Goal: Task Accomplishment & Management: Use online tool/utility

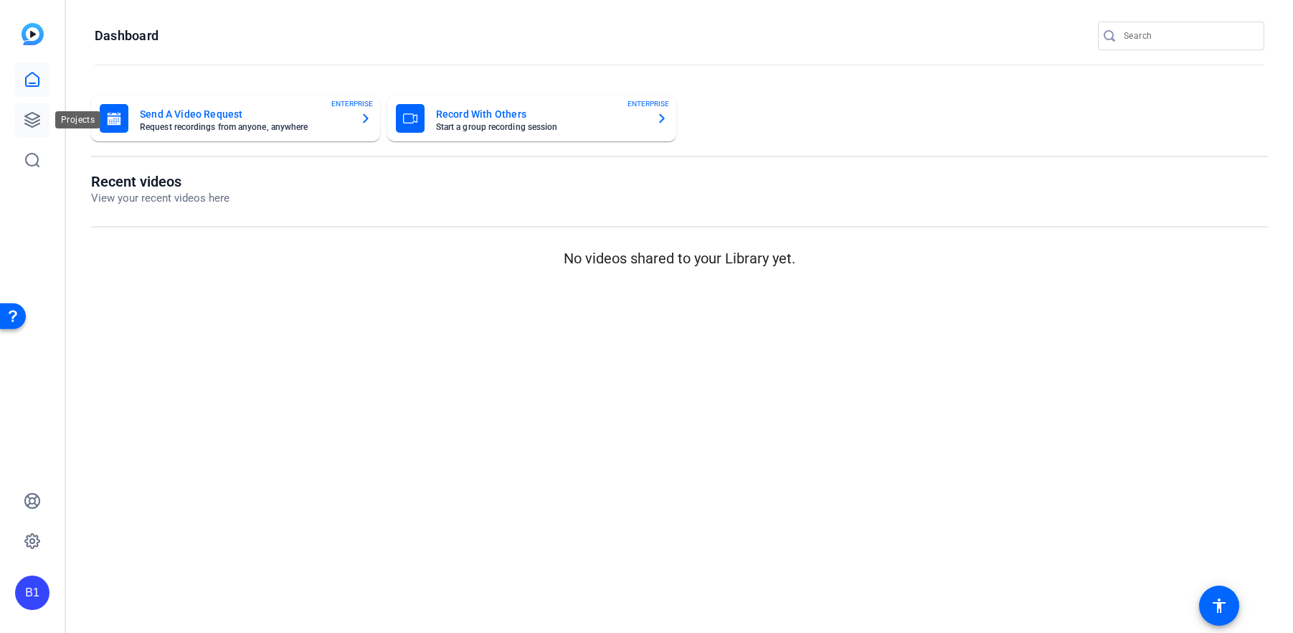
click at [25, 116] on icon at bounding box center [32, 120] width 14 height 14
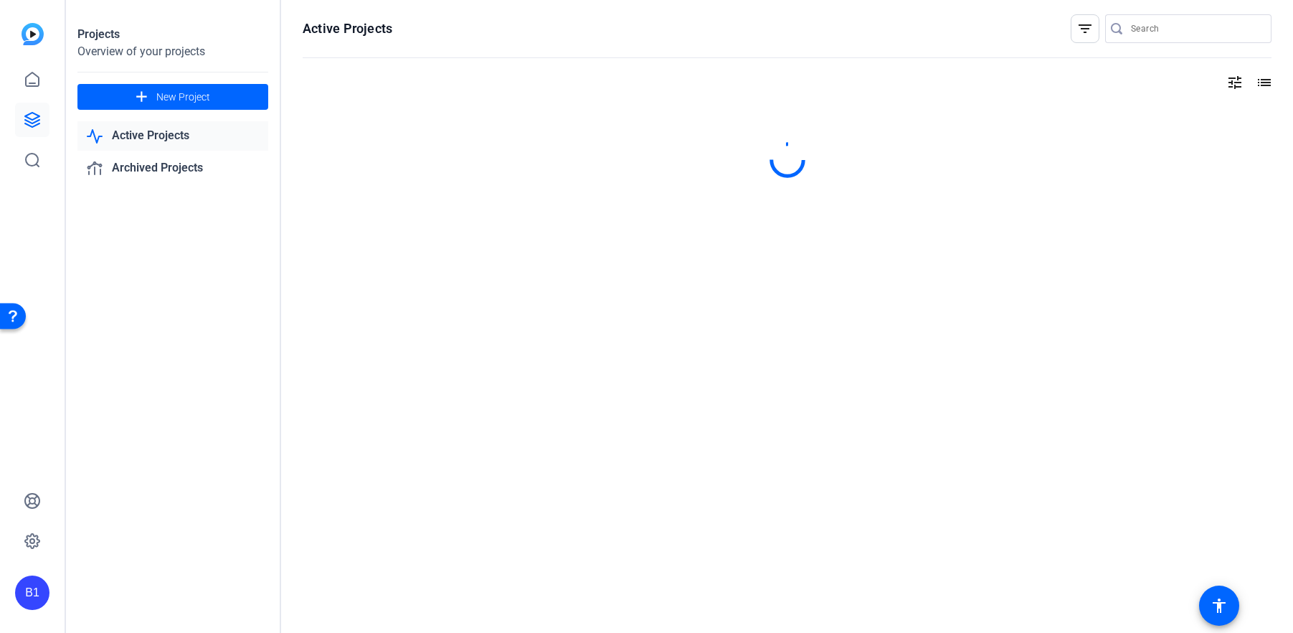
click at [202, 141] on link "Active Projects" at bounding box center [172, 135] width 191 height 29
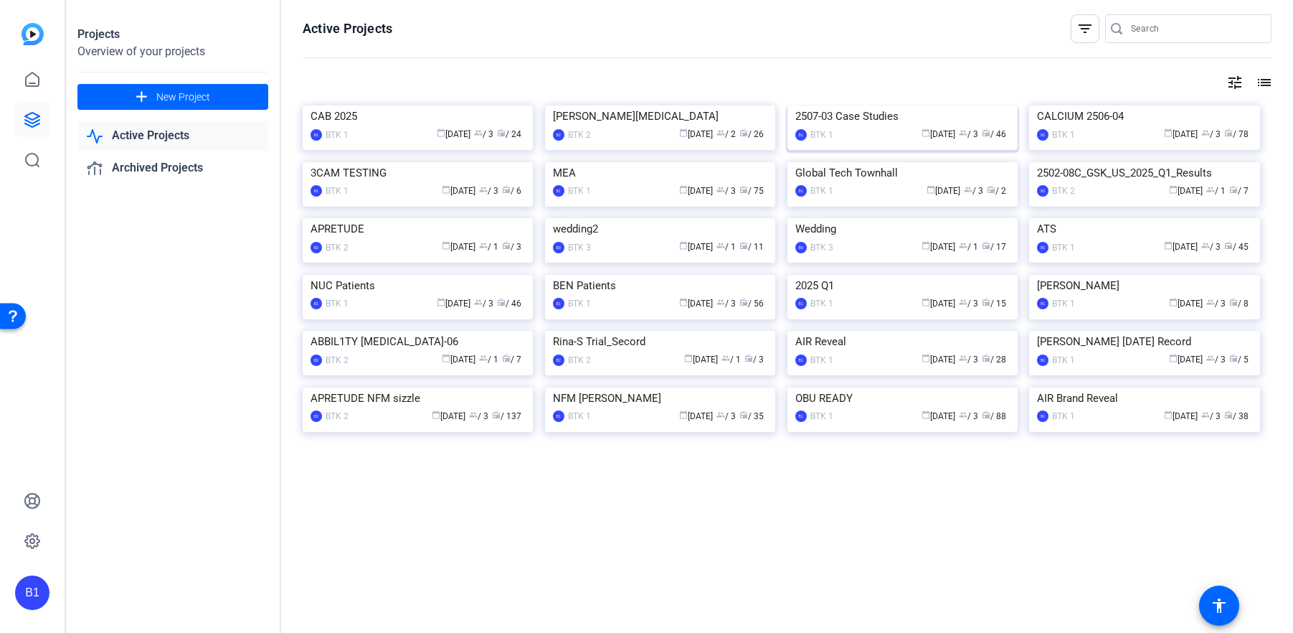
click at [894, 127] on div "2507-03 Case Studies" at bounding box center [903, 116] width 214 height 22
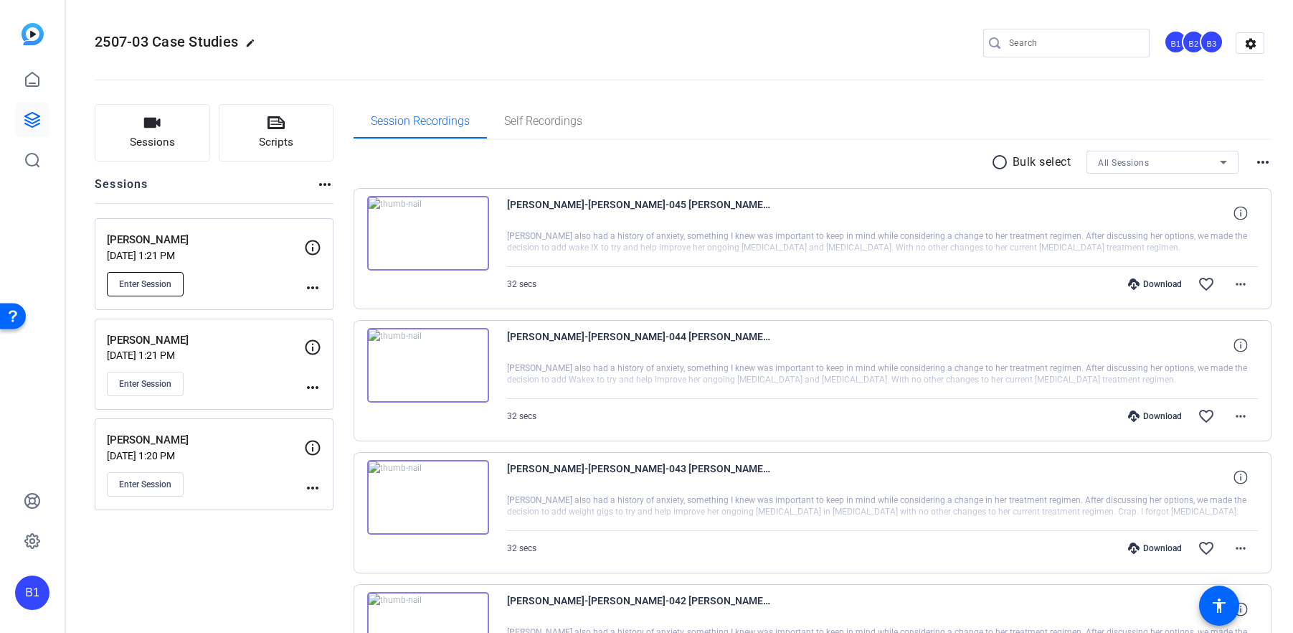
click at [154, 280] on span "Enter Session" at bounding box center [145, 283] width 52 height 11
click at [32, 79] on icon at bounding box center [32, 79] width 17 height 17
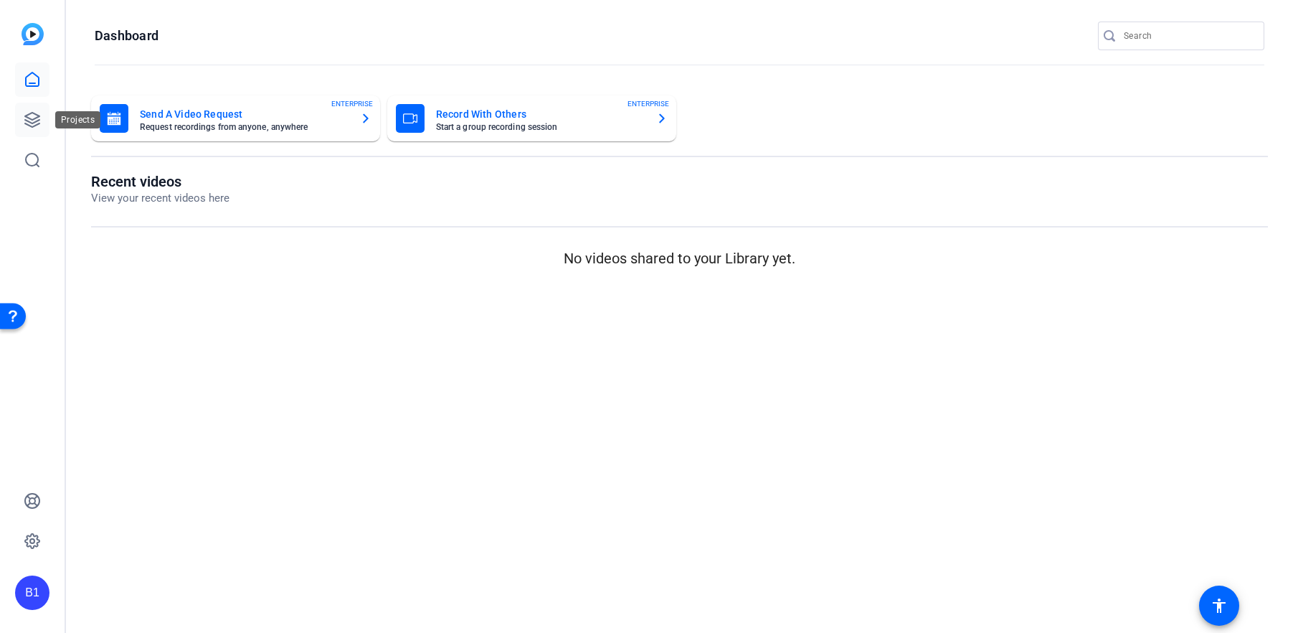
click at [24, 117] on icon at bounding box center [32, 119] width 17 height 17
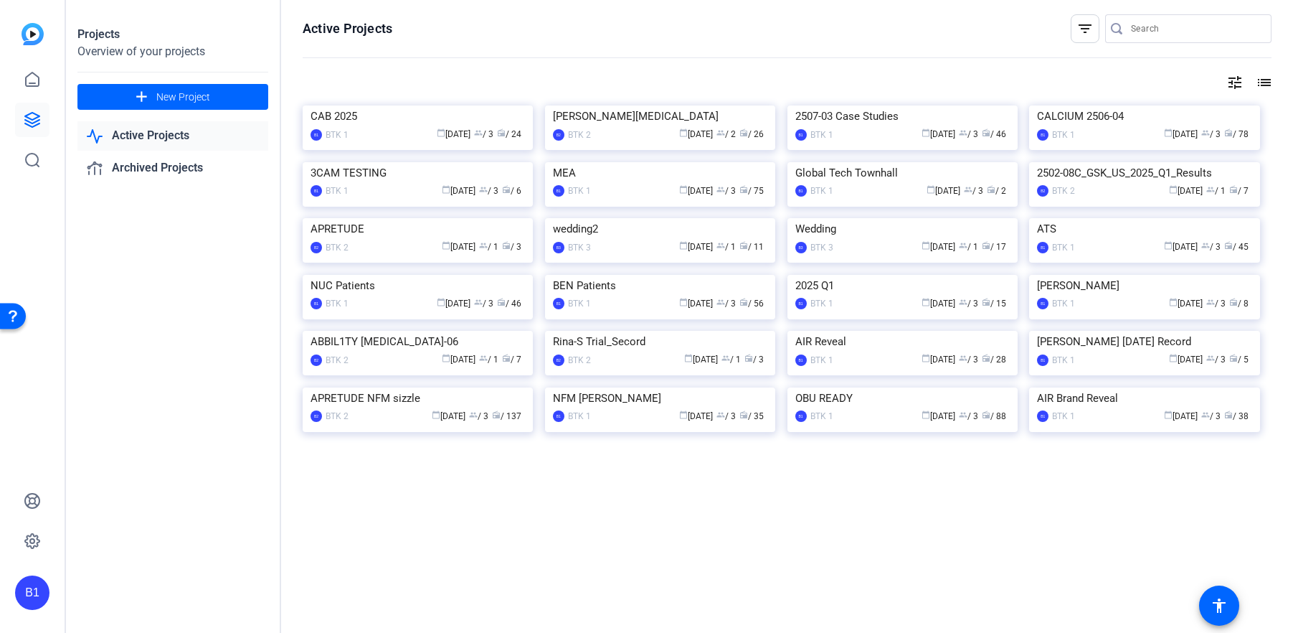
click at [163, 137] on link "Active Projects" at bounding box center [172, 135] width 191 height 29
click at [898, 127] on div "2507-03 Case Studies" at bounding box center [903, 116] width 214 height 22
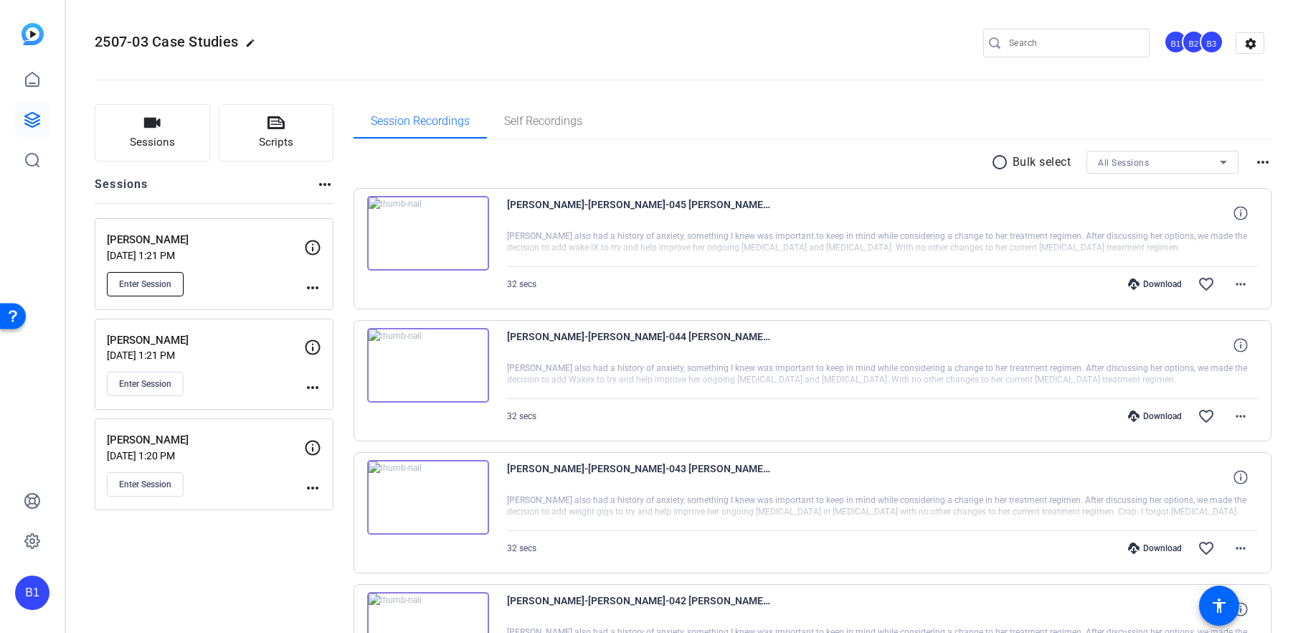
click at [159, 283] on span "Enter Session" at bounding box center [145, 283] width 52 height 11
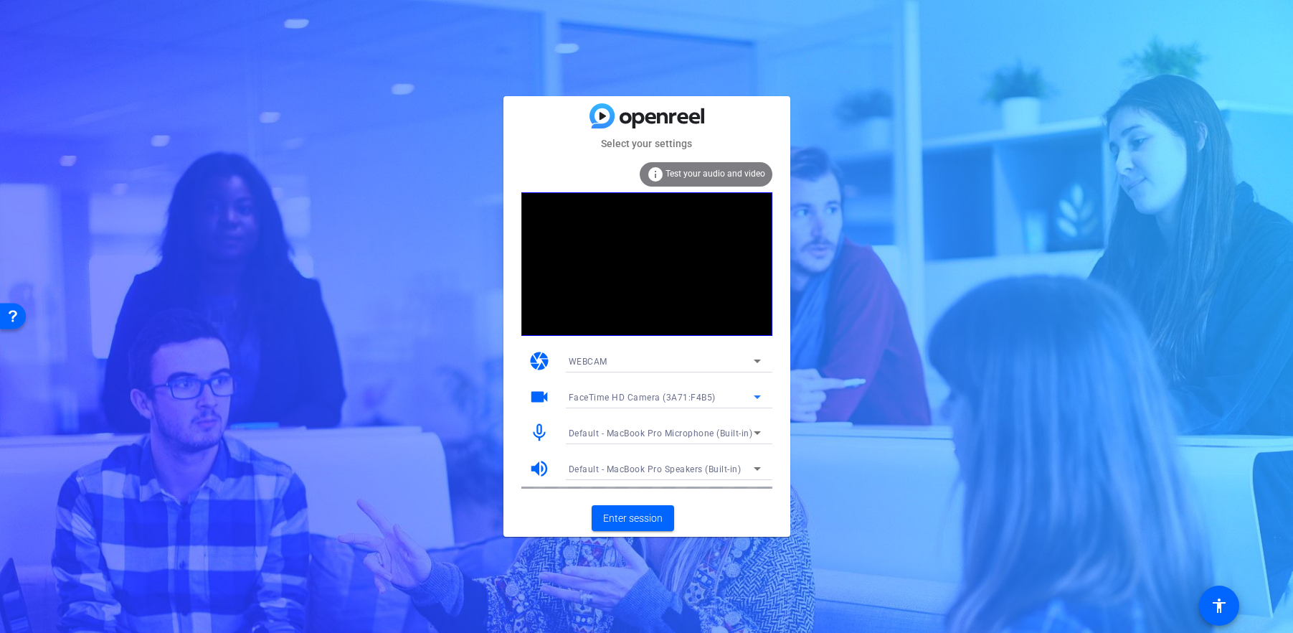
click at [753, 392] on icon at bounding box center [757, 396] width 17 height 17
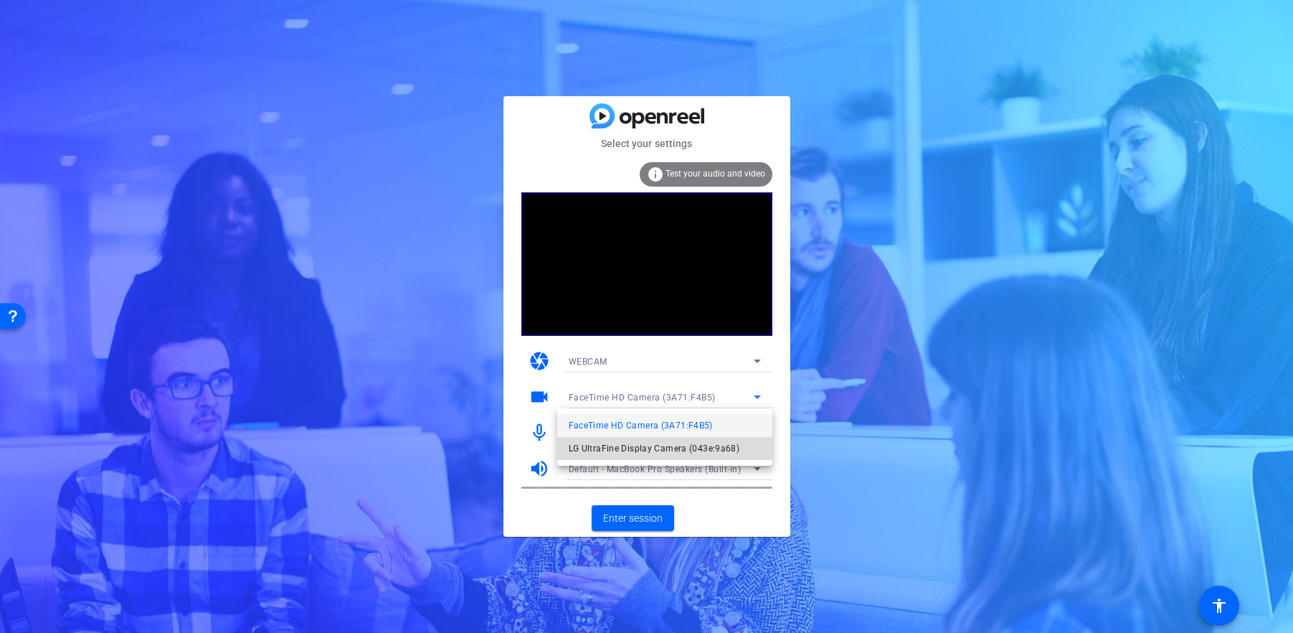
click at [709, 453] on span "LG UltraFine Display Camera (043e:9a68)" at bounding box center [654, 448] width 171 height 17
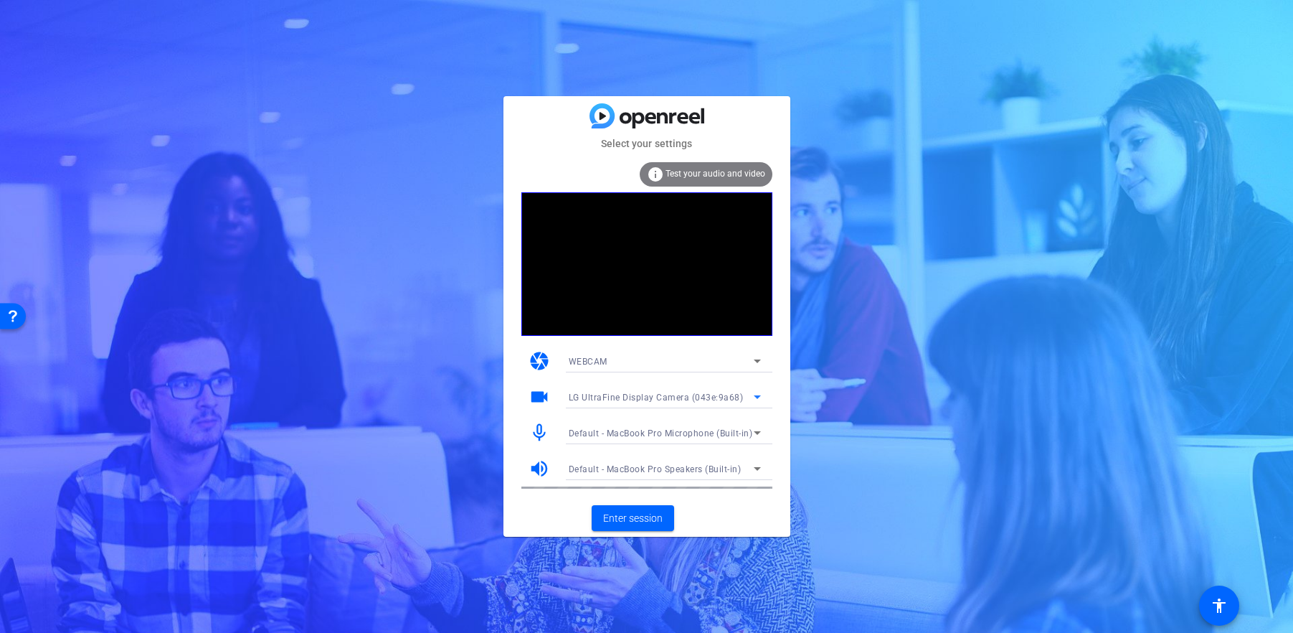
click at [753, 396] on icon at bounding box center [757, 396] width 17 height 17
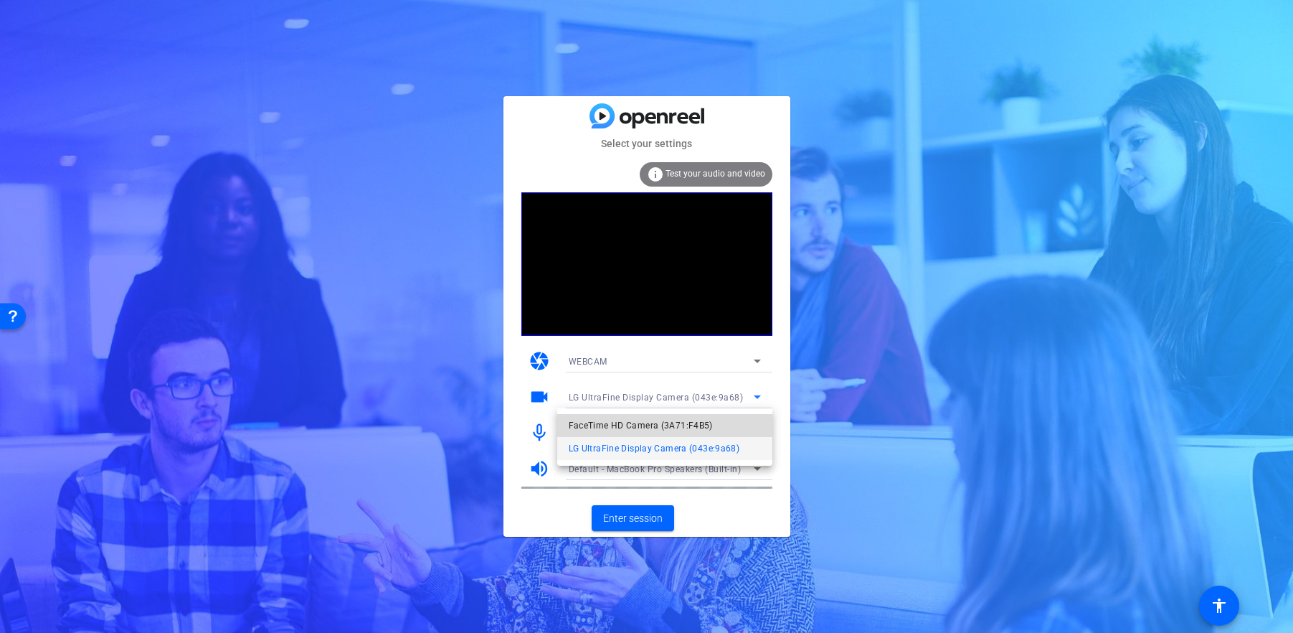
click at [0, 0] on span "FaceTime HD Camera (3A71:F4B5)" at bounding box center [0, 0] width 0 height 0
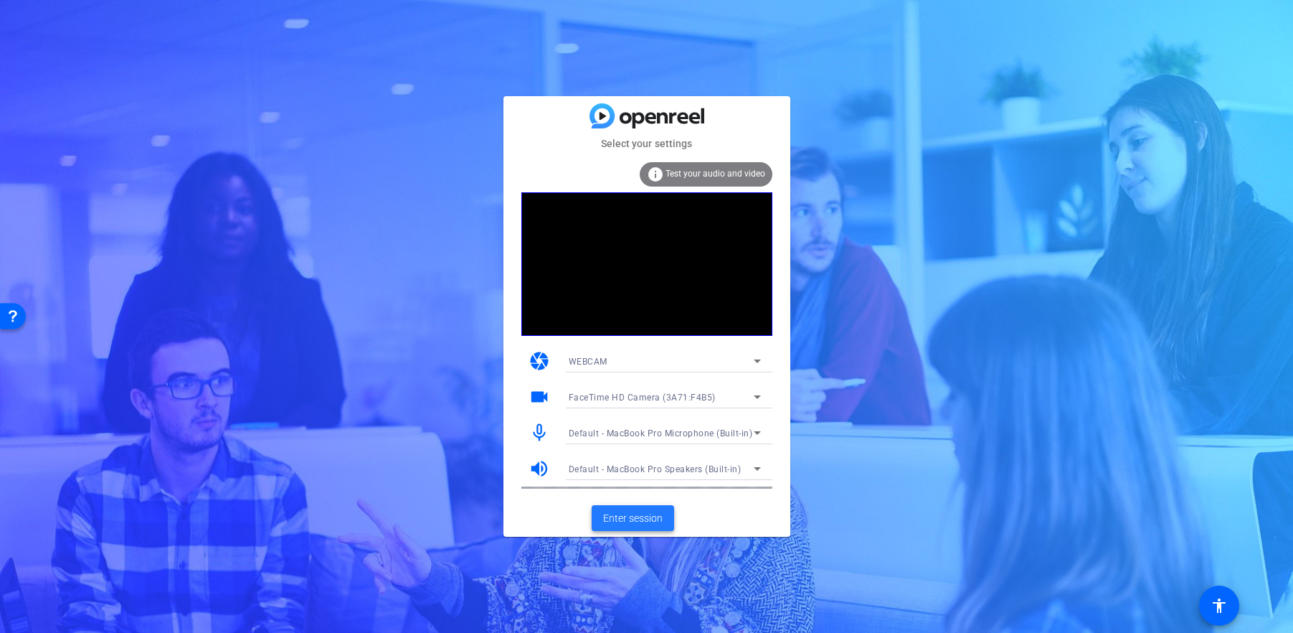
click at [632, 517] on span "Enter session" at bounding box center [633, 518] width 60 height 15
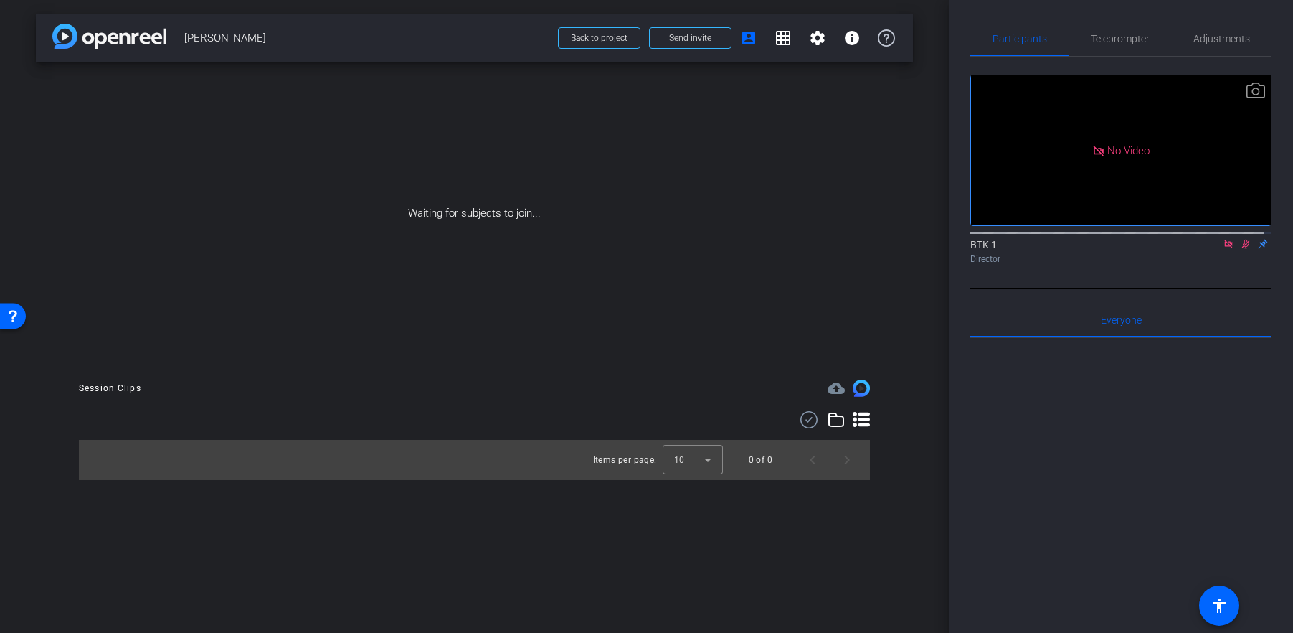
click at [1223, 249] on icon at bounding box center [1228, 244] width 11 height 10
click at [1125, 38] on span "Teleprompter" at bounding box center [1120, 39] width 59 height 10
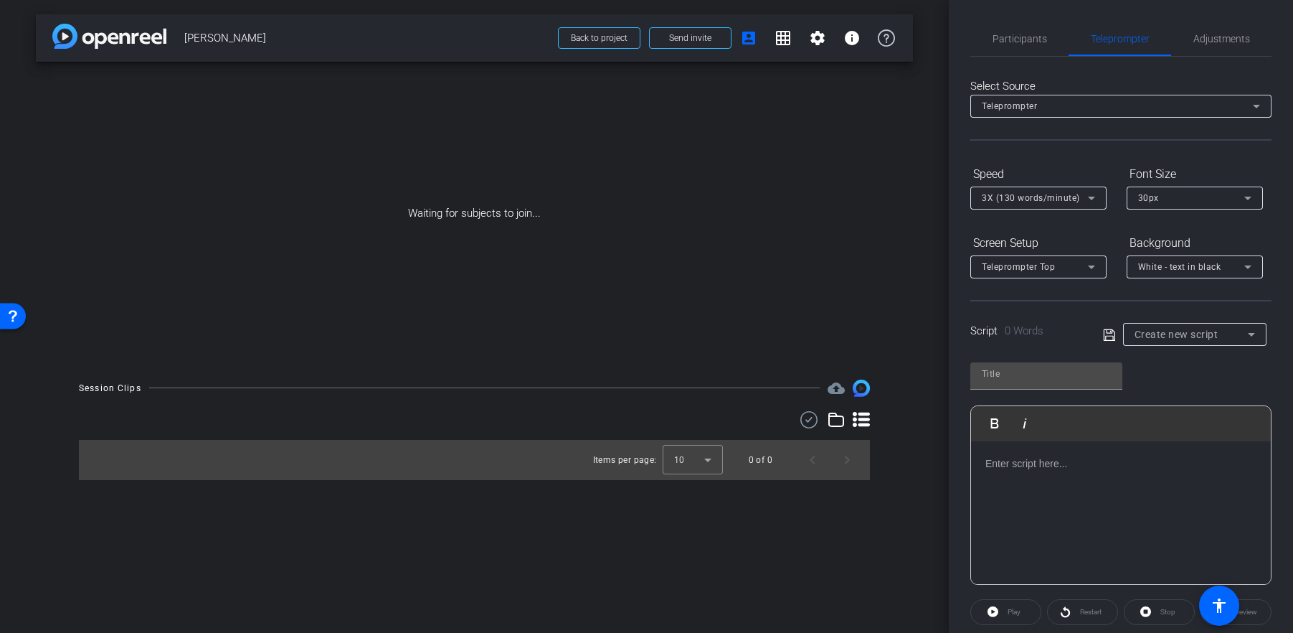
click at [1021, 472] on div at bounding box center [1121, 512] width 300 height 143
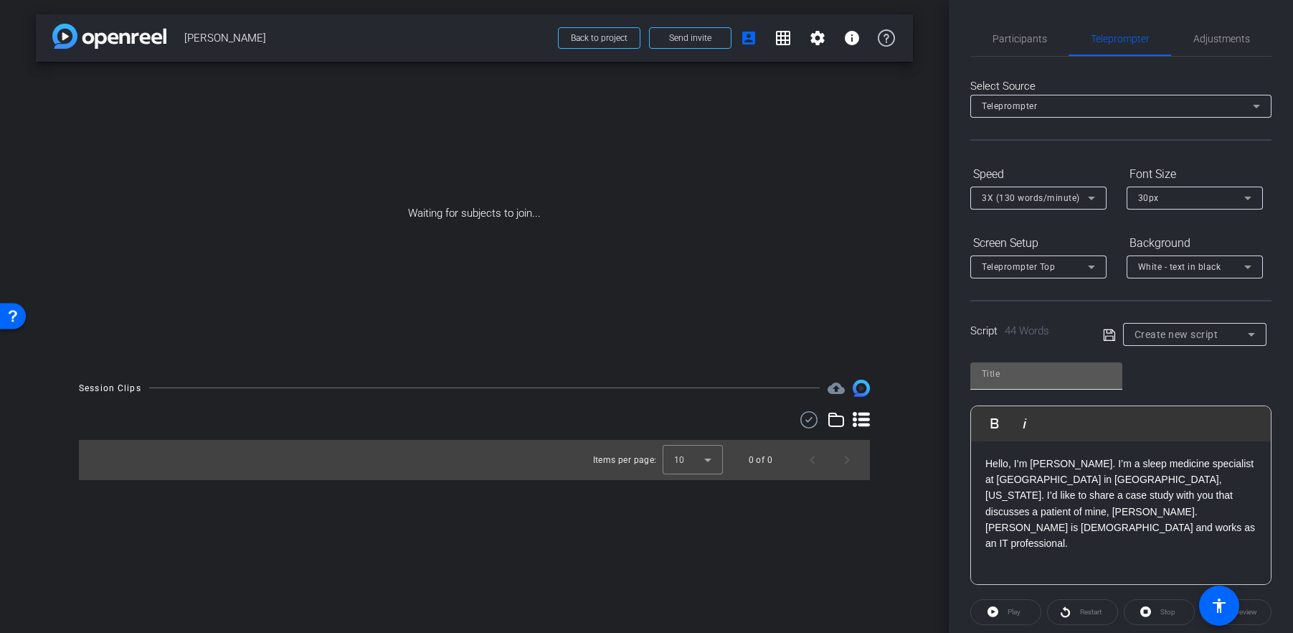
click at [1047, 373] on input "text" at bounding box center [1046, 373] width 129 height 17
type input "001"
click at [1103, 331] on icon at bounding box center [1109, 334] width 13 height 17
click at [679, 35] on span "Send invite" at bounding box center [690, 37] width 42 height 11
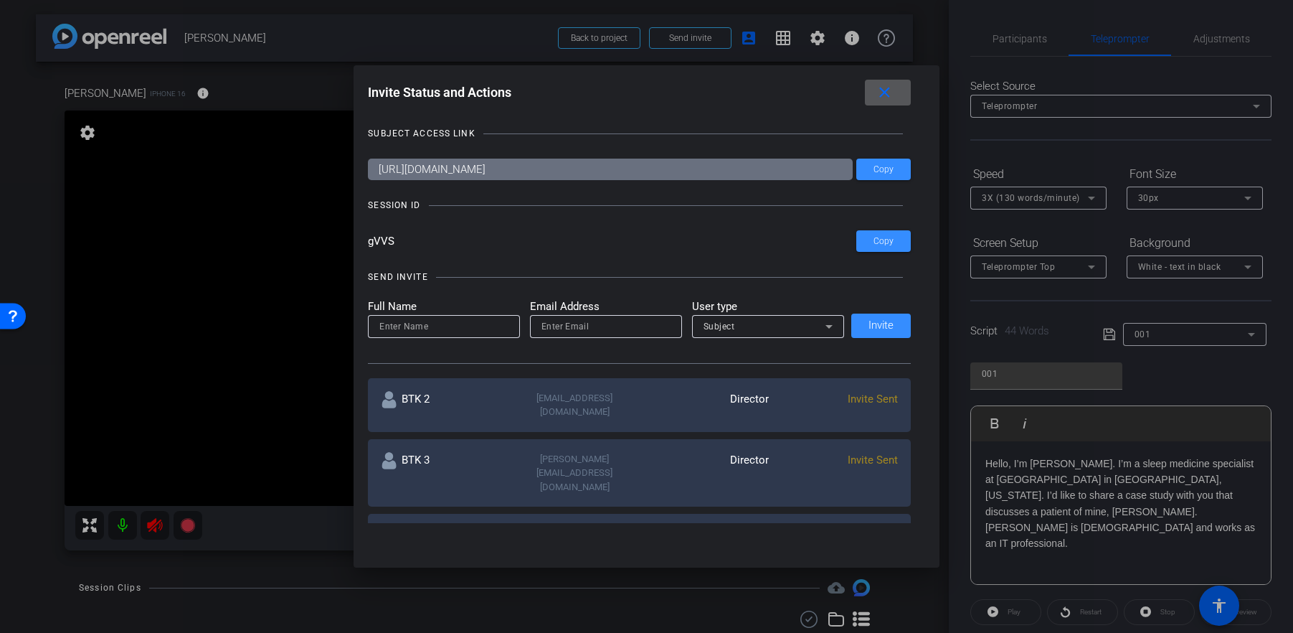
click at [123, 527] on div at bounding box center [646, 316] width 1293 height 633
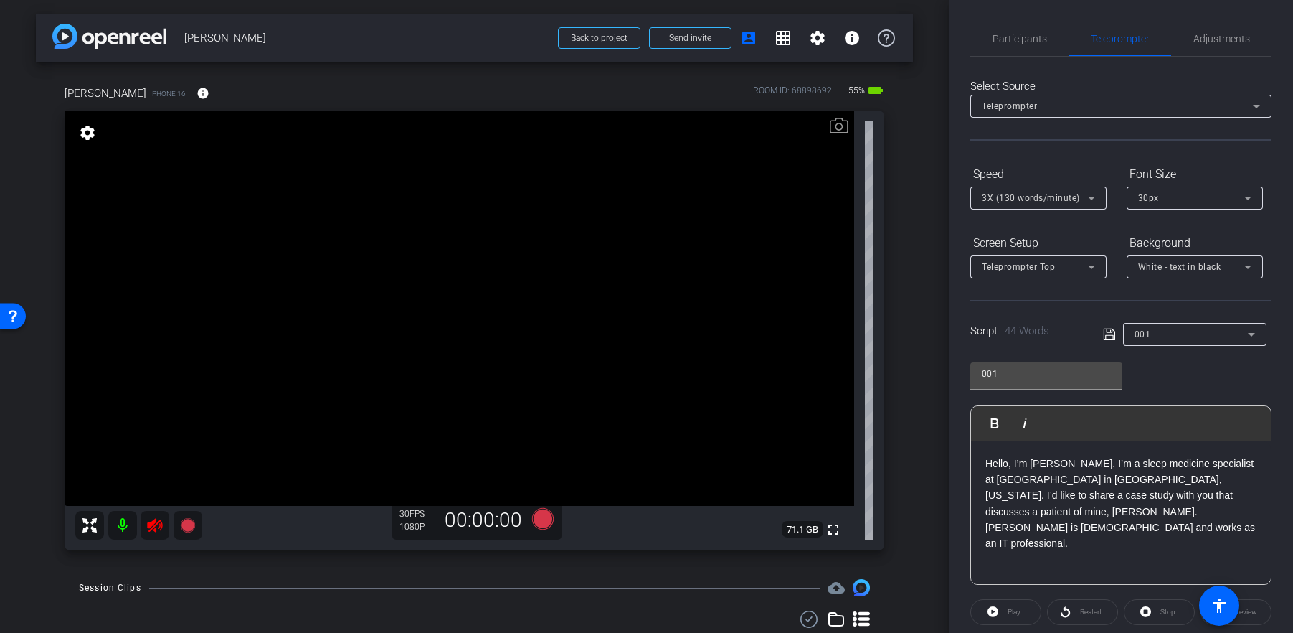
click at [123, 528] on mat-icon at bounding box center [122, 525] width 29 height 29
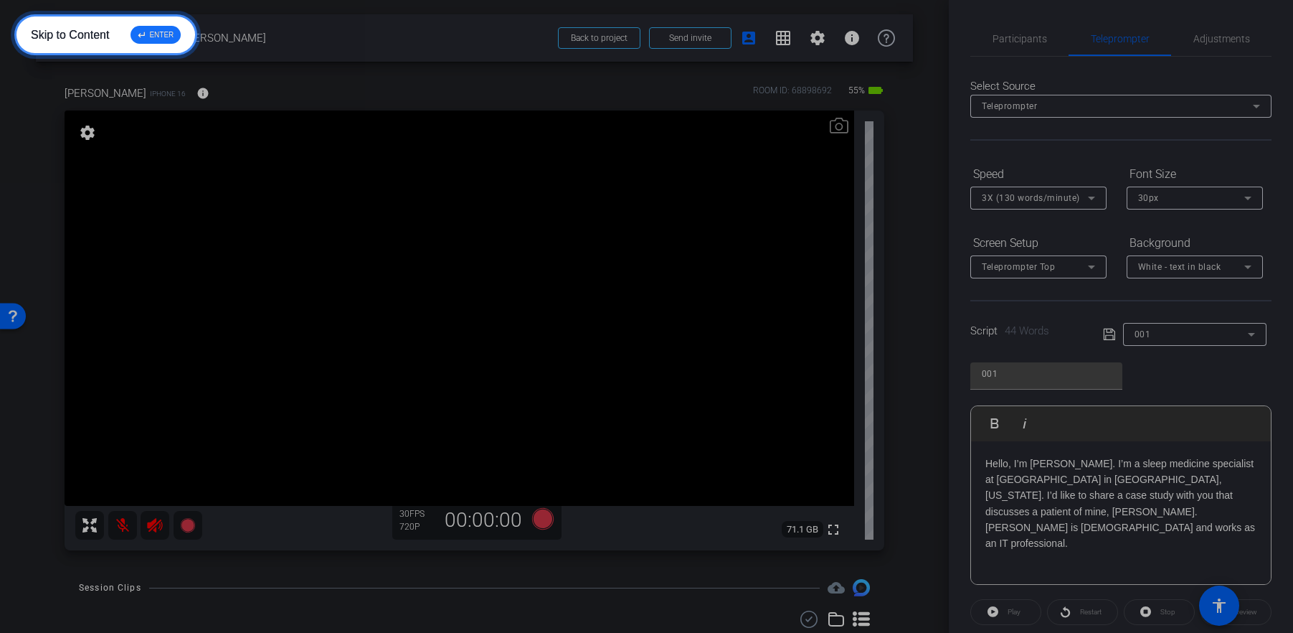
scroll to position [151, 0]
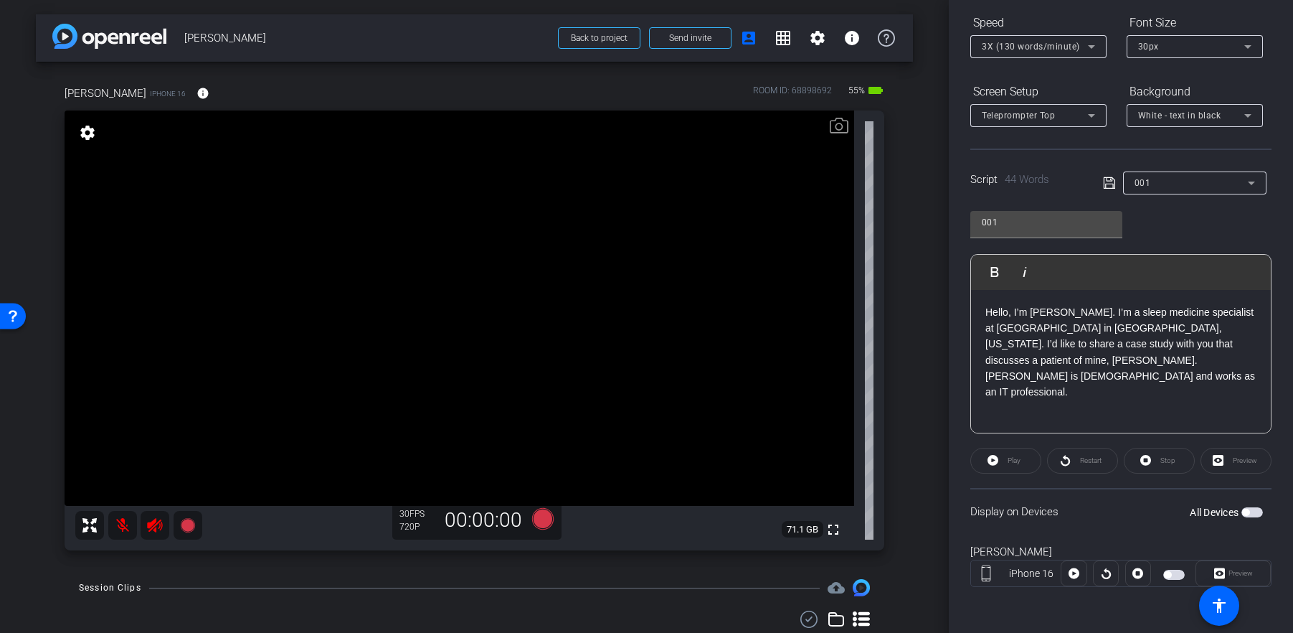
click at [1246, 511] on span "button" at bounding box center [1253, 512] width 22 height 10
click at [1074, 573] on icon at bounding box center [1074, 573] width 11 height 11
click at [1012, 463] on span "Pause" at bounding box center [1014, 460] width 19 height 8
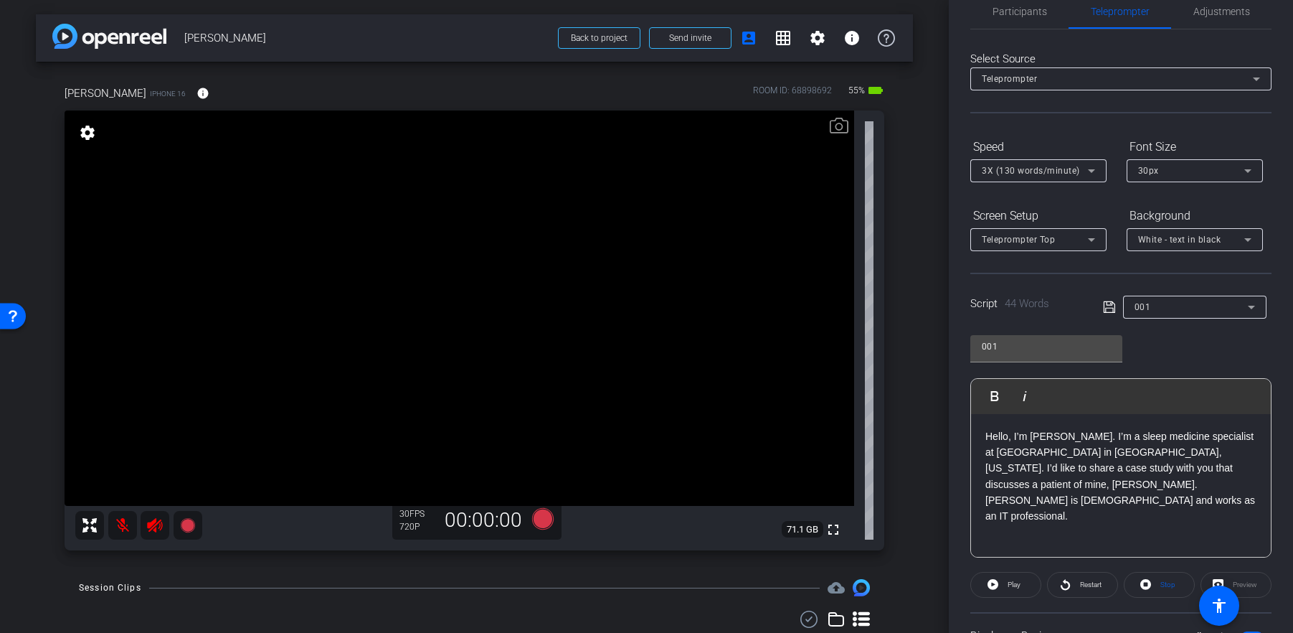
scroll to position [29, 0]
click at [1202, 174] on div "30px" at bounding box center [1191, 168] width 106 height 18
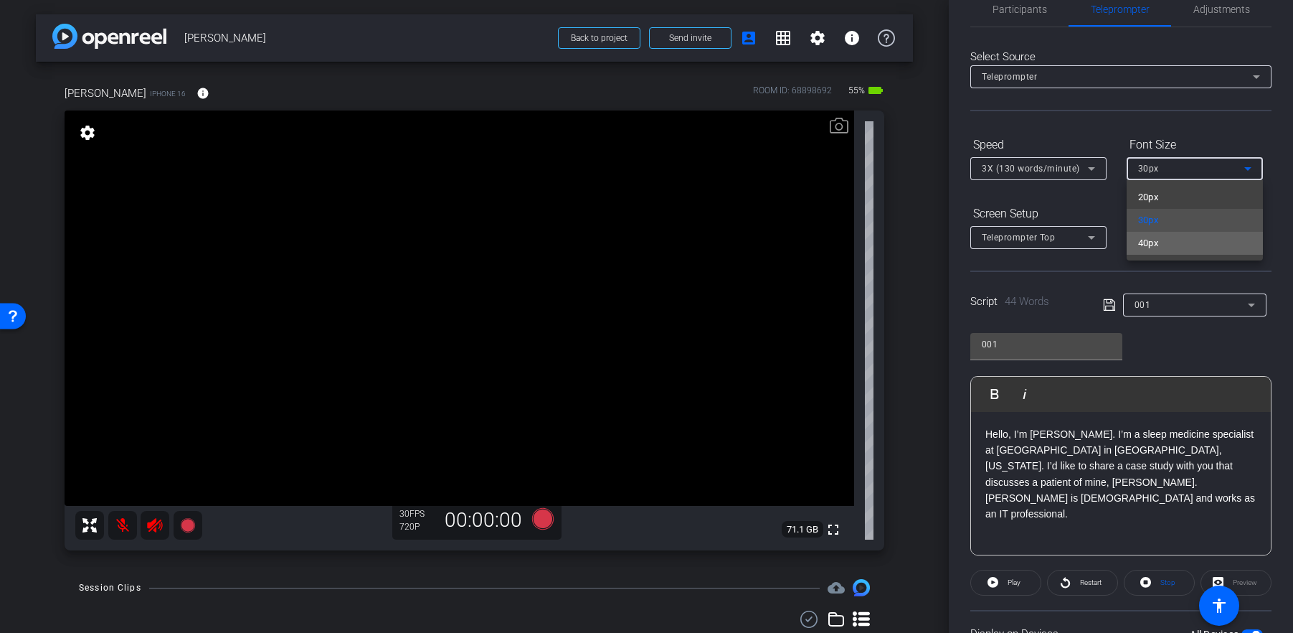
click at [1181, 238] on mat-option "40px" at bounding box center [1195, 243] width 136 height 23
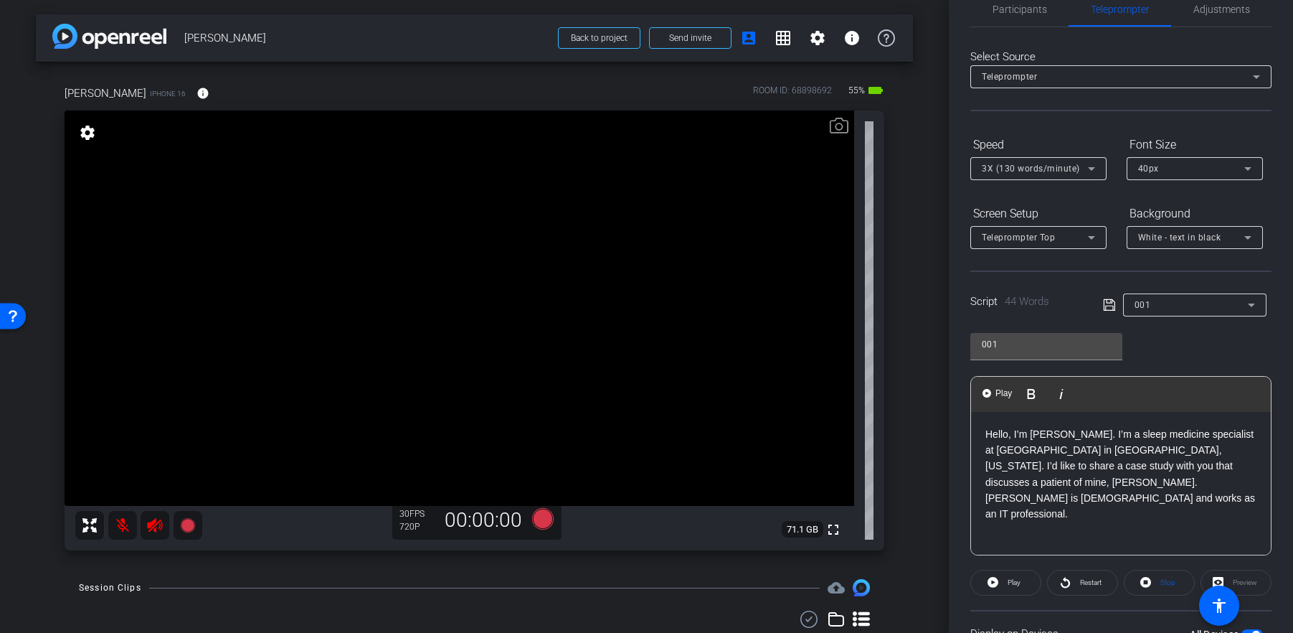
click at [1108, 435] on p "Hello, I’m Dr. Sam Kashani. I’m a sleep medicine specialist at UCLA Health in S…" at bounding box center [1121, 474] width 271 height 96
click at [1074, 466] on p "Hello, I’m Dr. Sam Kashani. I’m a sleep medicine specialist at UCLA Health in S…" at bounding box center [1121, 474] width 271 height 96
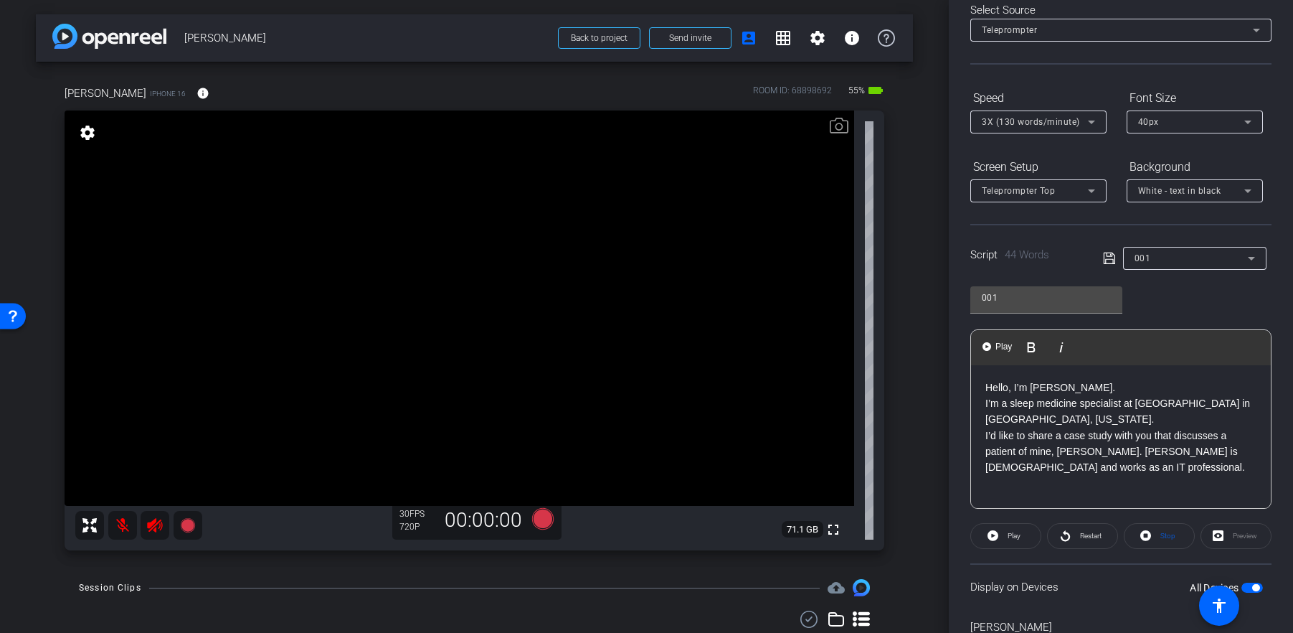
scroll to position [79, 0]
click at [1010, 540] on span "Play" at bounding box center [1012, 533] width 16 height 20
click at [1010, 537] on span "Pause" at bounding box center [1012, 533] width 23 height 20
click at [1055, 430] on p "Hello, I’m Dr. Sam Kashani. I’m a sleep medicine specialist at UCLA Health in S…" at bounding box center [1121, 425] width 271 height 96
click at [1082, 445] on p "Hello, I’m Dr. Sam Kashani. I’m a sleep medicine specialist at UCLA Health in S…" at bounding box center [1121, 433] width 271 height 113
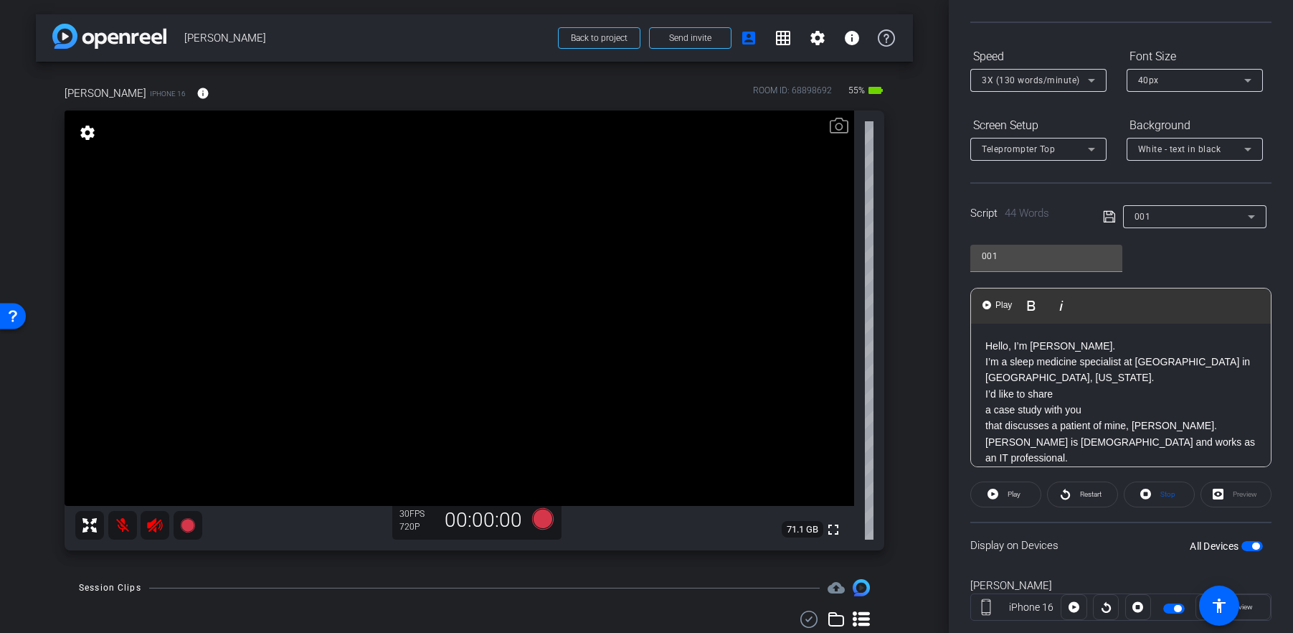
scroll to position [138, 0]
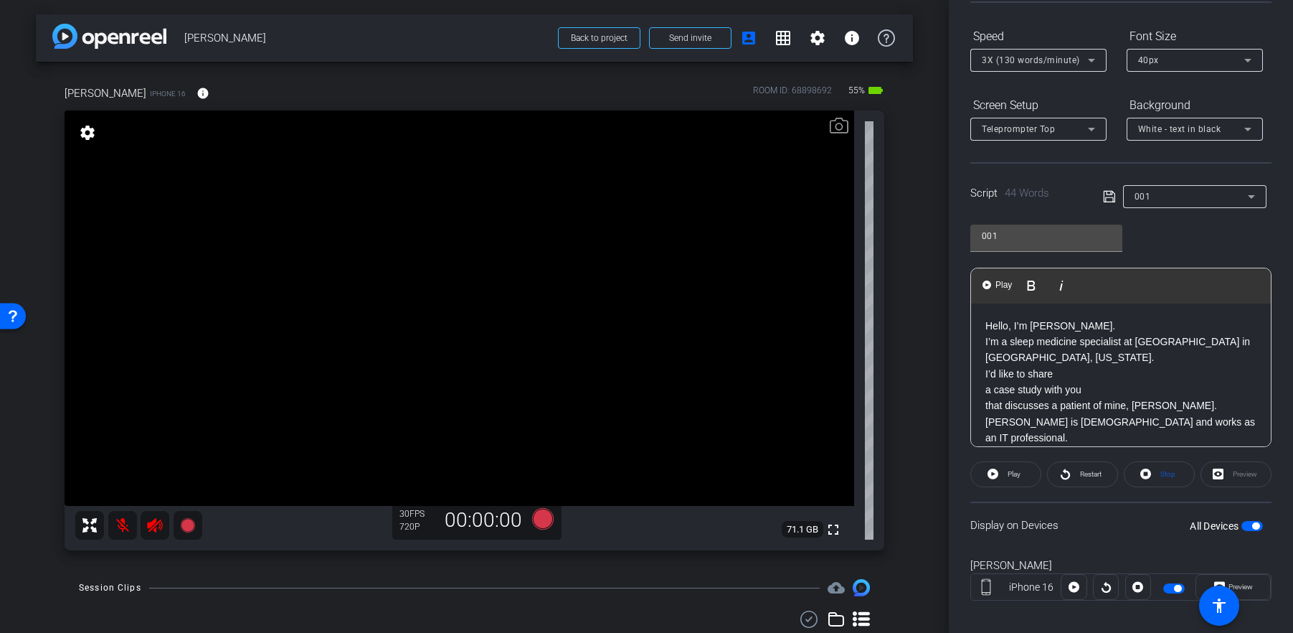
click at [1177, 405] on p "Hello, I’m Dr. Sam Kashani. I’m a sleep medicine specialist at UCLA Health in S…" at bounding box center [1121, 382] width 271 height 128
click at [1245, 420] on p "Hello, I’m Dr. Sam Kashani. I’m a sleep medicine specialist at UCLA Health in S…" at bounding box center [1121, 382] width 271 height 128
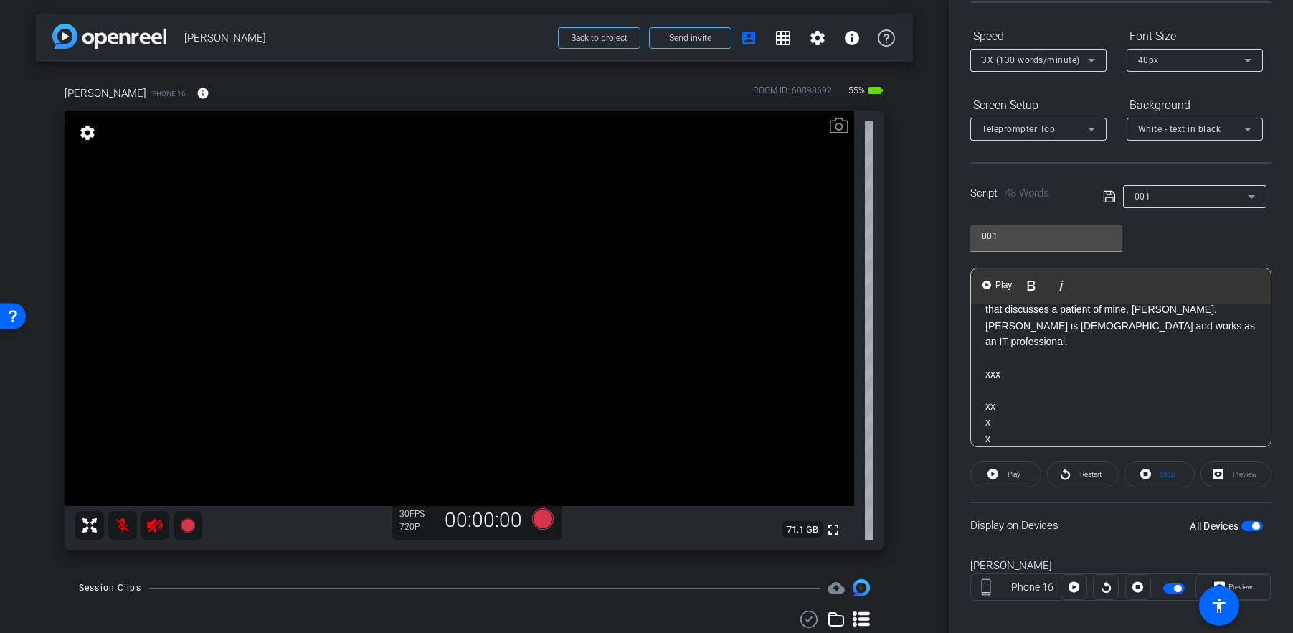
scroll to position [0, 0]
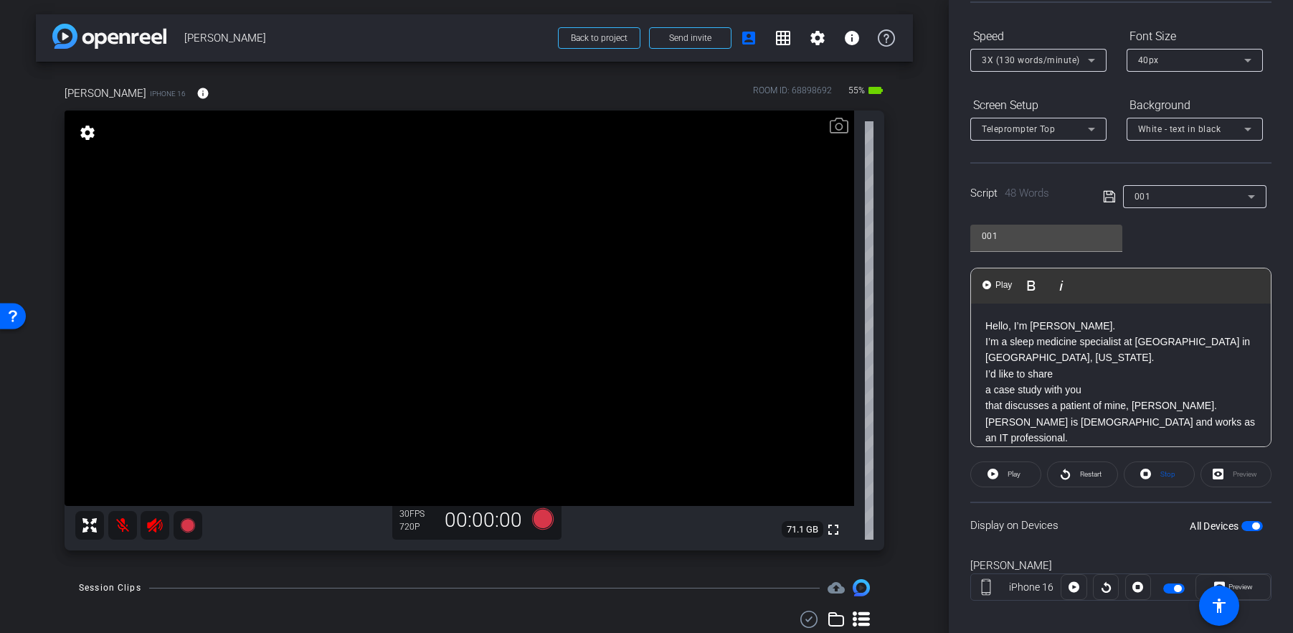
click at [985, 324] on div "Hello, I’m Dr. Sam Kashani. I’m a sleep medicine specialist at UCLA Health in S…" at bounding box center [1121, 438] width 300 height 270
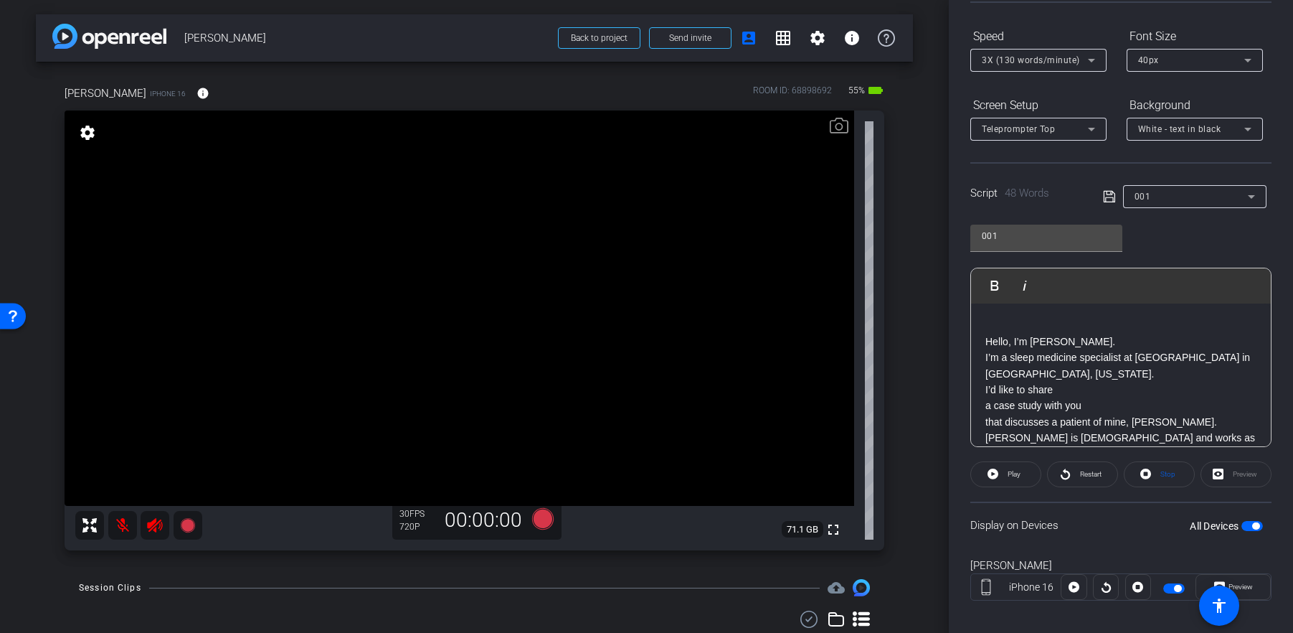
click at [1103, 194] on icon at bounding box center [1109, 196] width 13 height 17
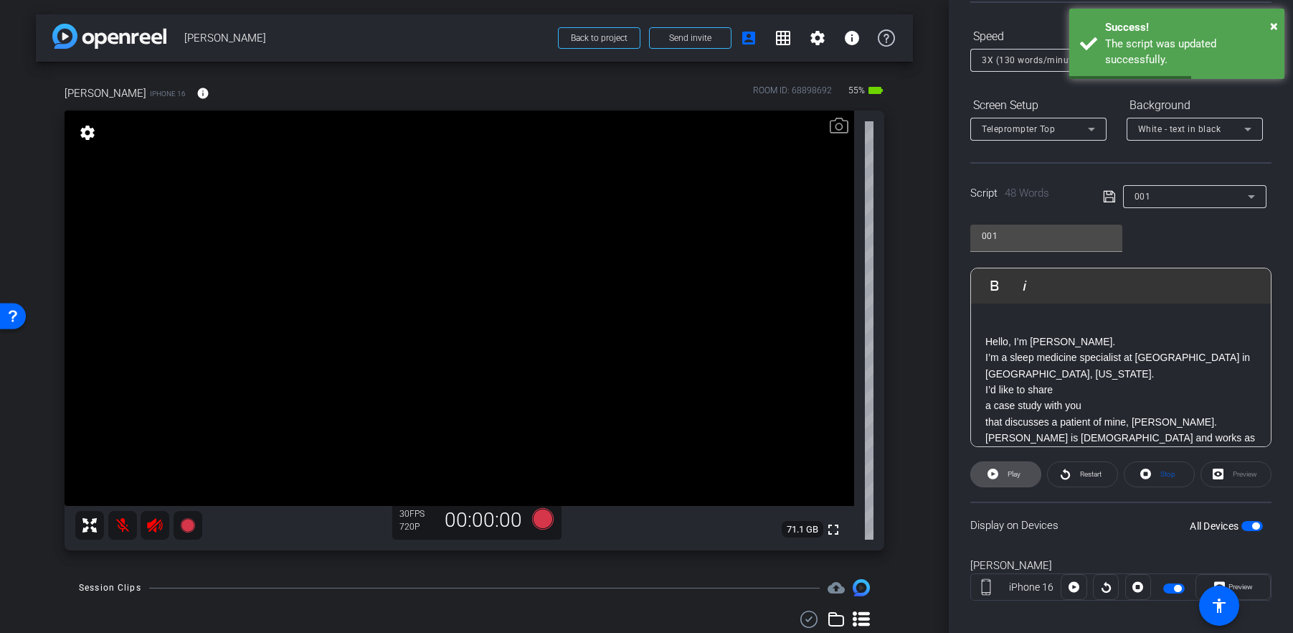
click at [1009, 473] on span "Play" at bounding box center [1014, 474] width 13 height 8
click at [1080, 474] on span "Restart" at bounding box center [1091, 474] width 22 height 8
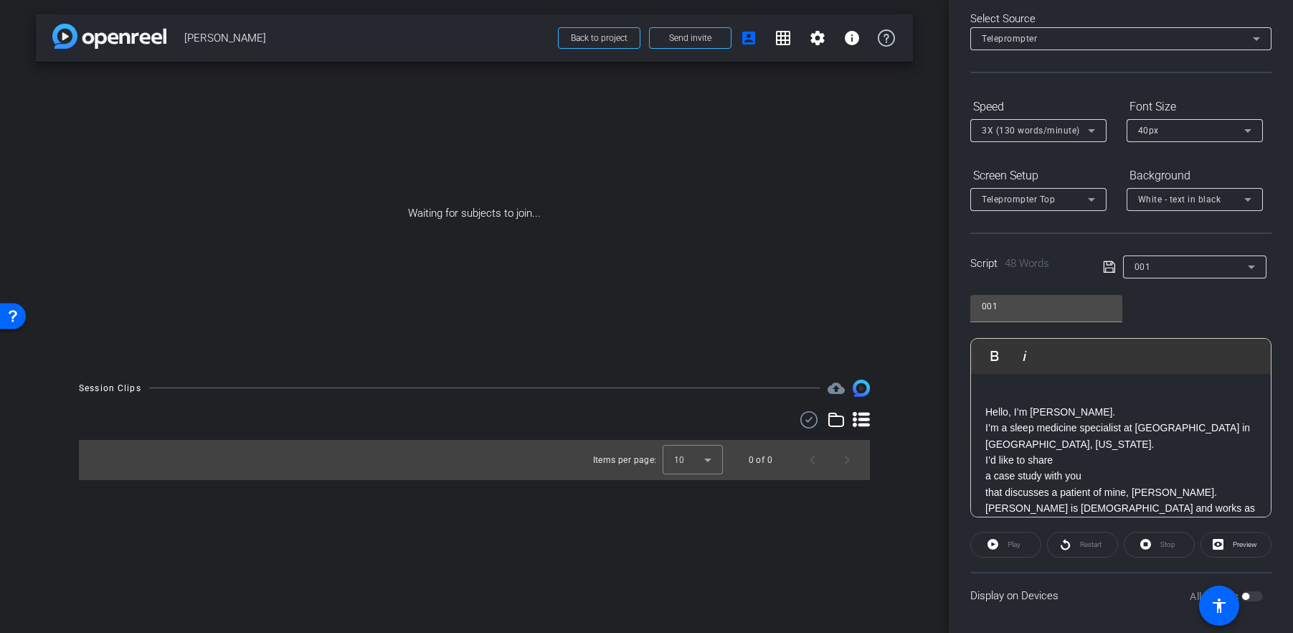
scroll to position [74, 0]
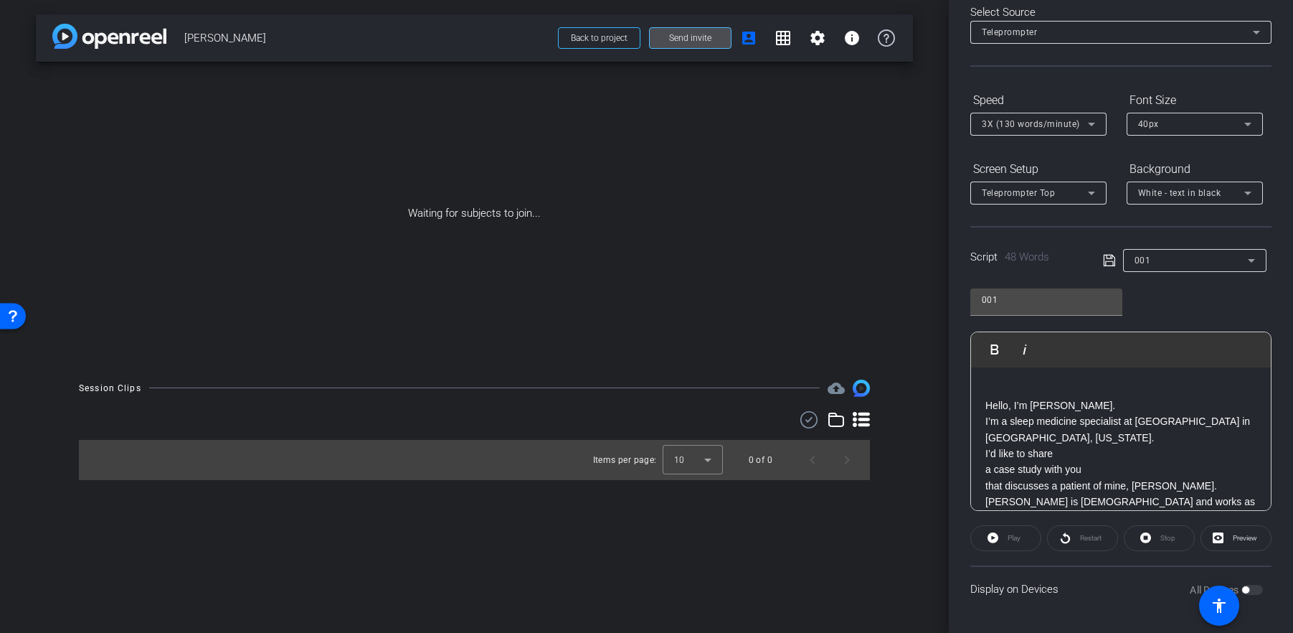
click at [701, 33] on span "Send invite" at bounding box center [690, 37] width 42 height 11
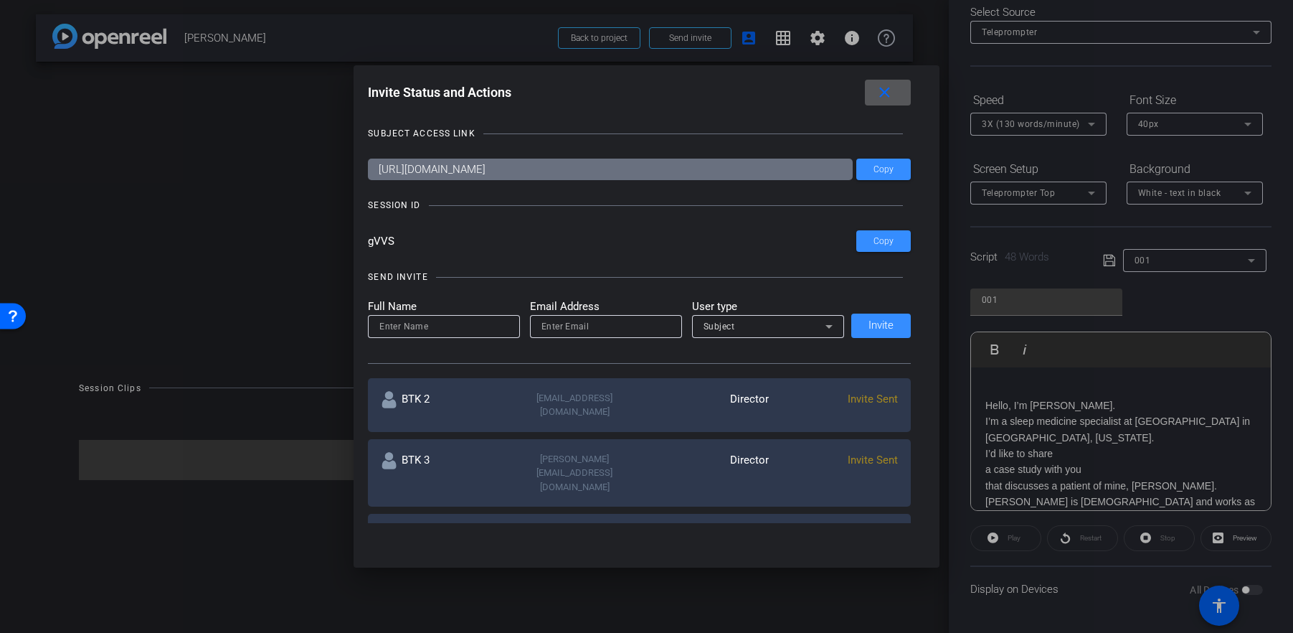
click at [888, 89] on mat-icon "close" at bounding box center [885, 93] width 18 height 18
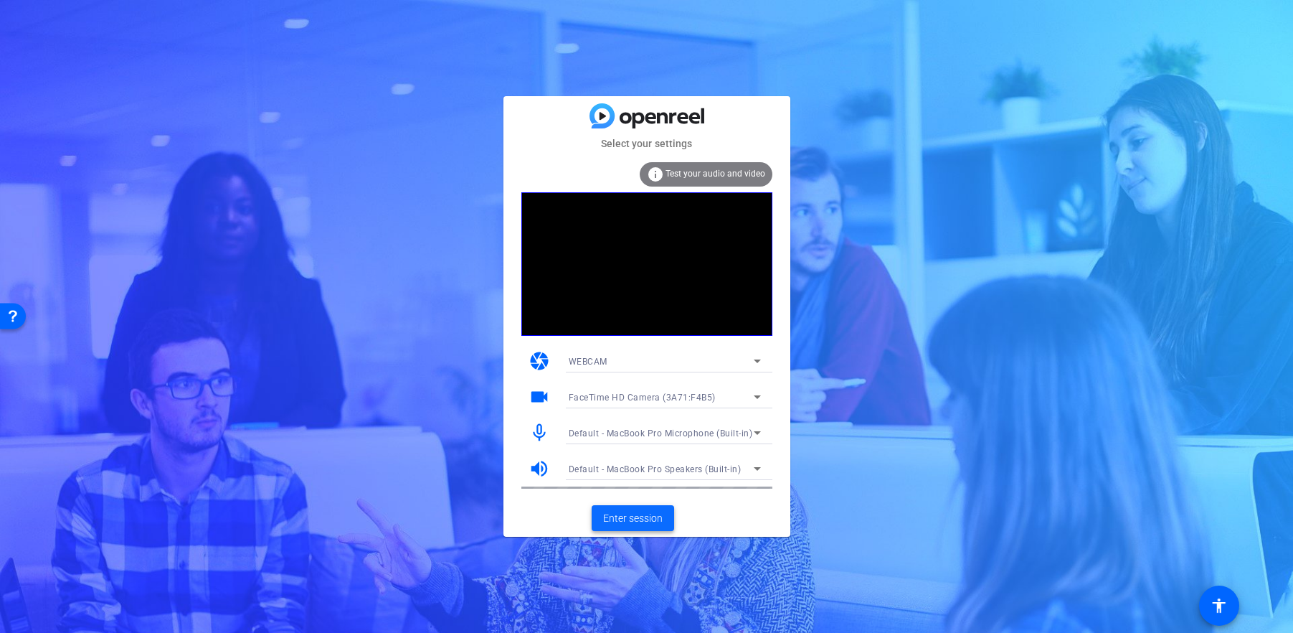
click at [633, 514] on span "Enter session" at bounding box center [633, 518] width 60 height 15
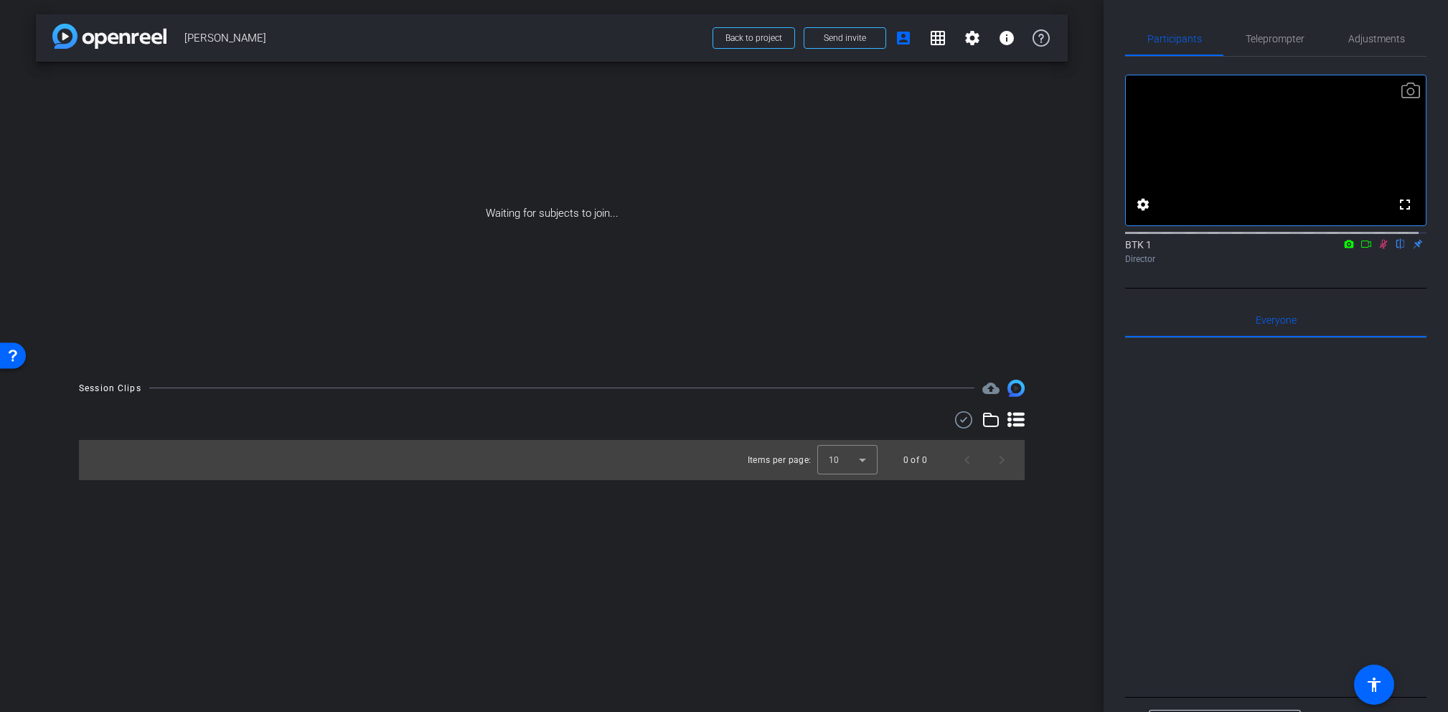
click at [739, 146] on div "Waiting for subjects to join..." at bounding box center [552, 213] width 1032 height 303
click at [872, 37] on span at bounding box center [844, 38] width 81 height 34
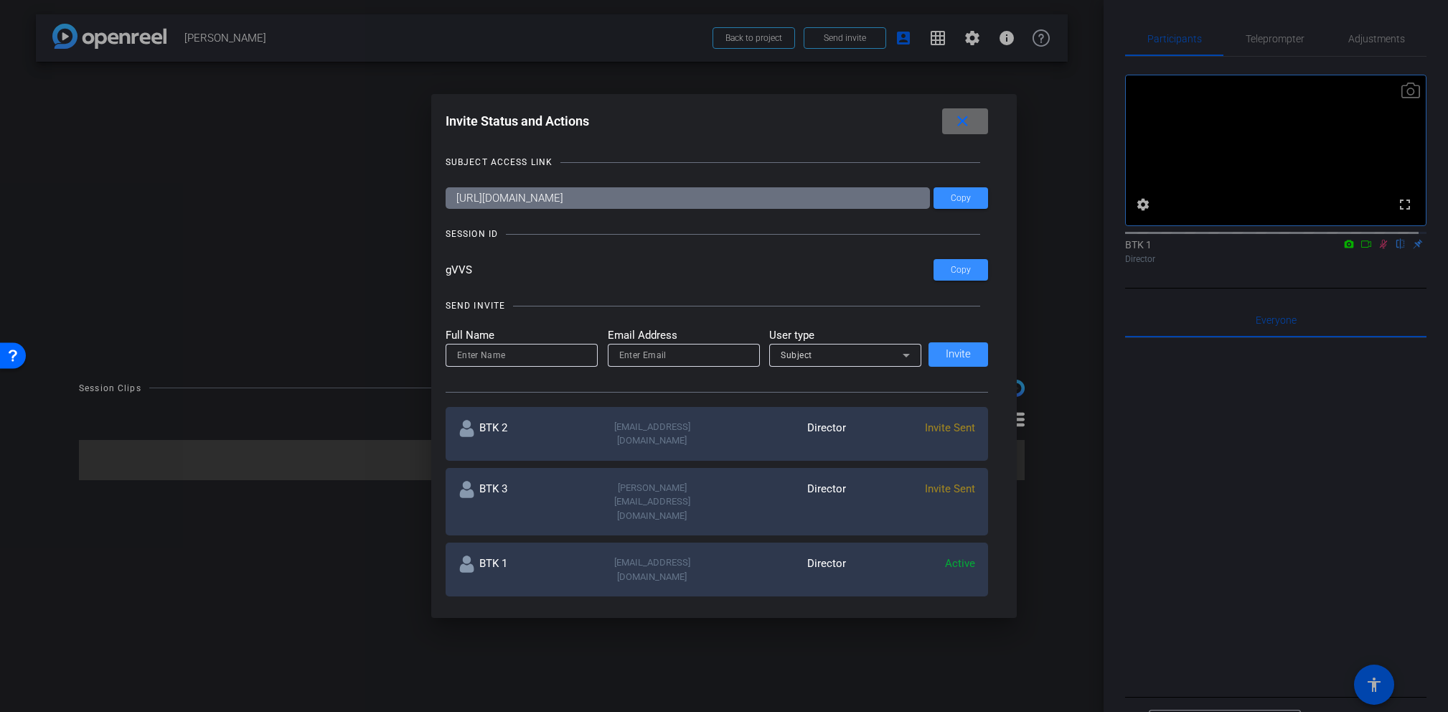
click at [971, 118] on mat-icon "close" at bounding box center [962, 122] width 18 height 18
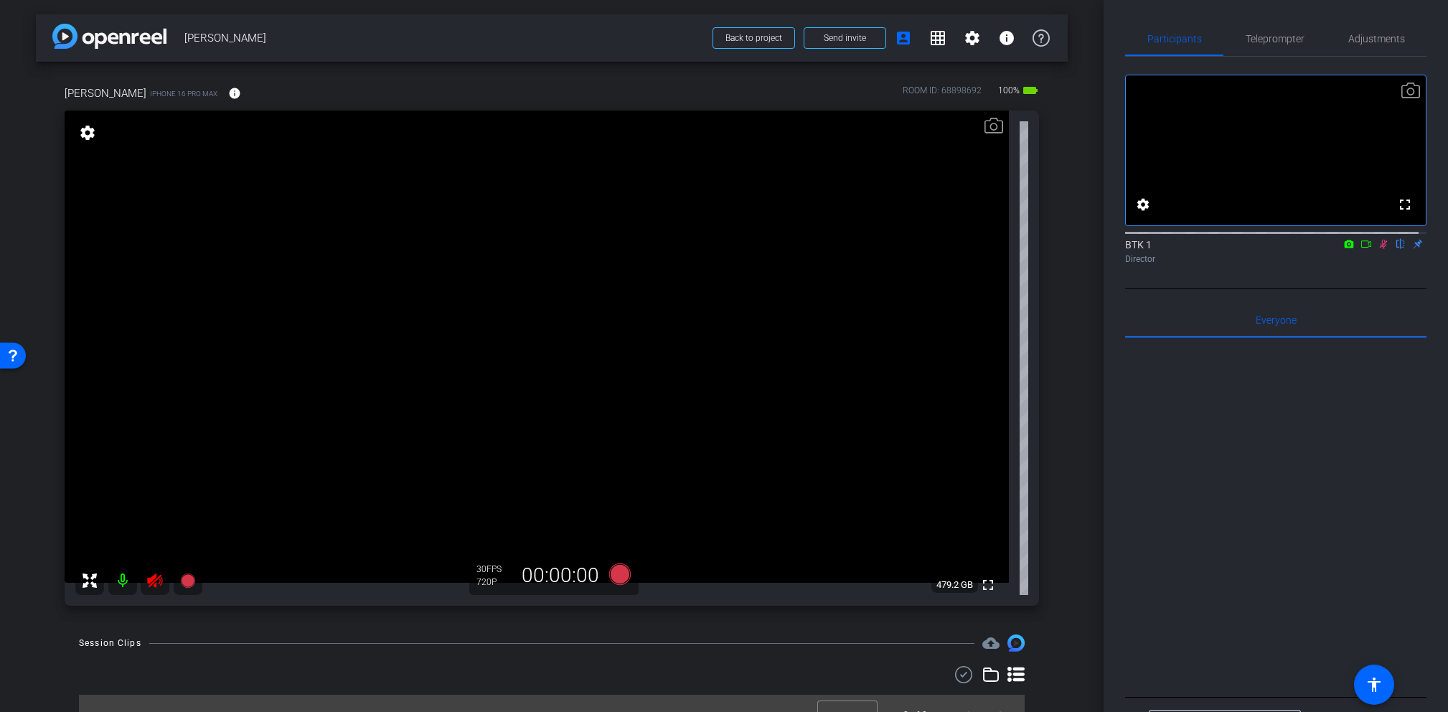
click at [153, 582] on icon at bounding box center [154, 580] width 15 height 14
click at [1293, 249] on icon at bounding box center [1383, 244] width 8 height 9
click at [1281, 40] on span "Teleprompter" at bounding box center [1274, 39] width 59 height 10
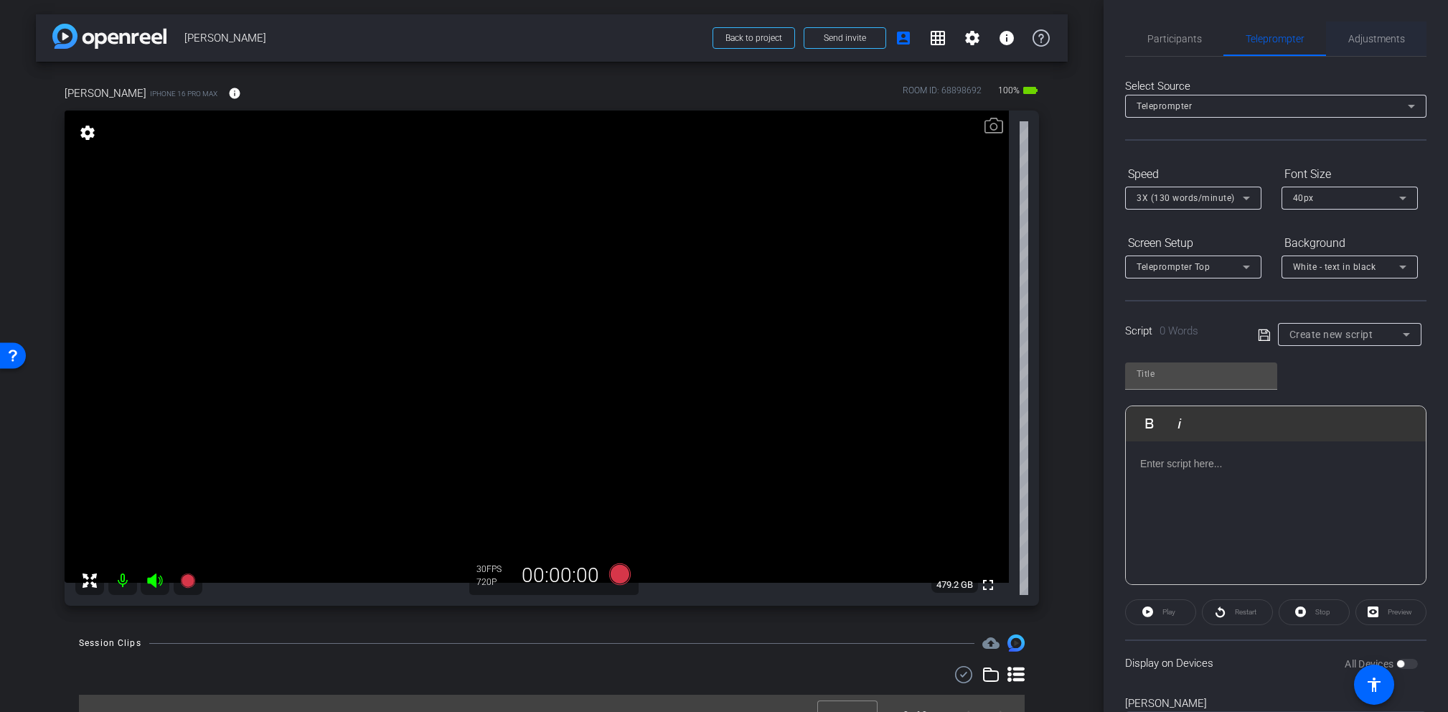
click at [1293, 37] on span "Adjustments" at bounding box center [1376, 39] width 57 height 10
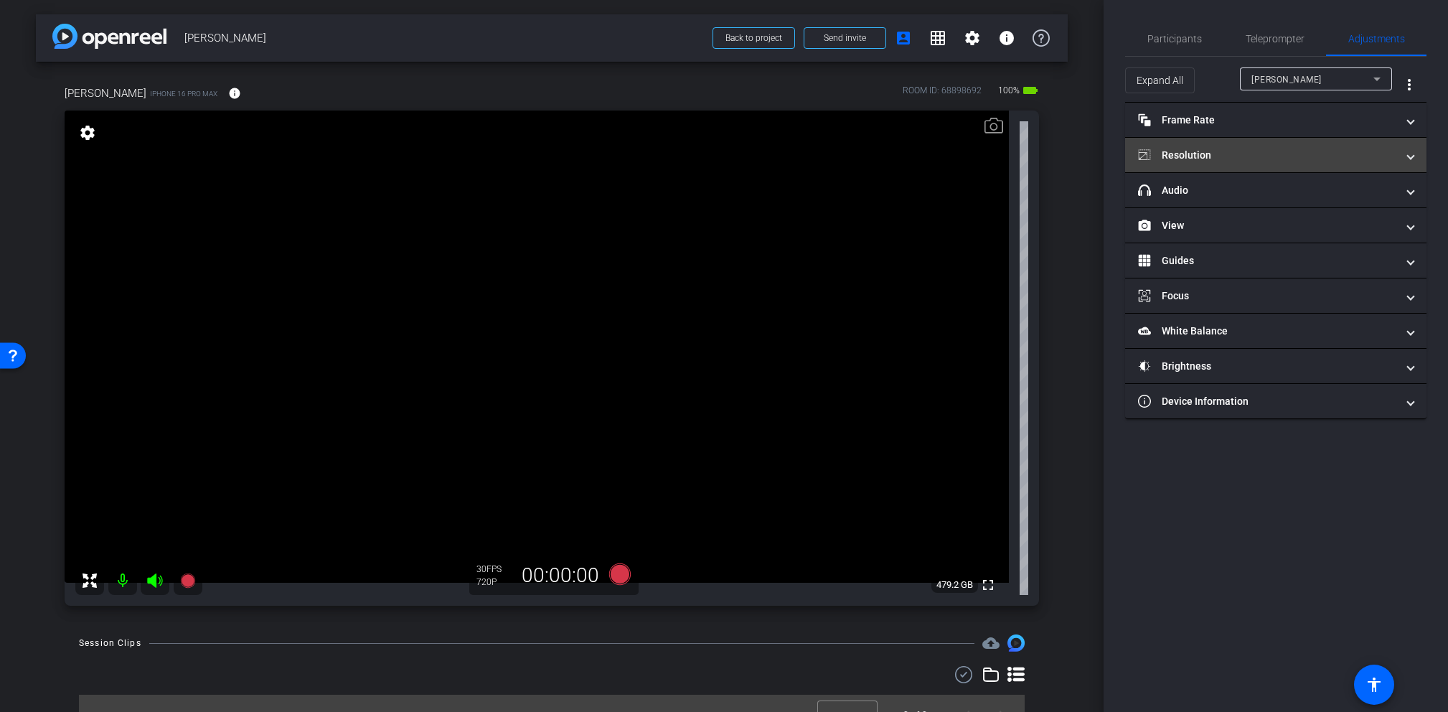
click at [1270, 161] on mat-panel-title "Resolution" at bounding box center [1267, 155] width 258 height 15
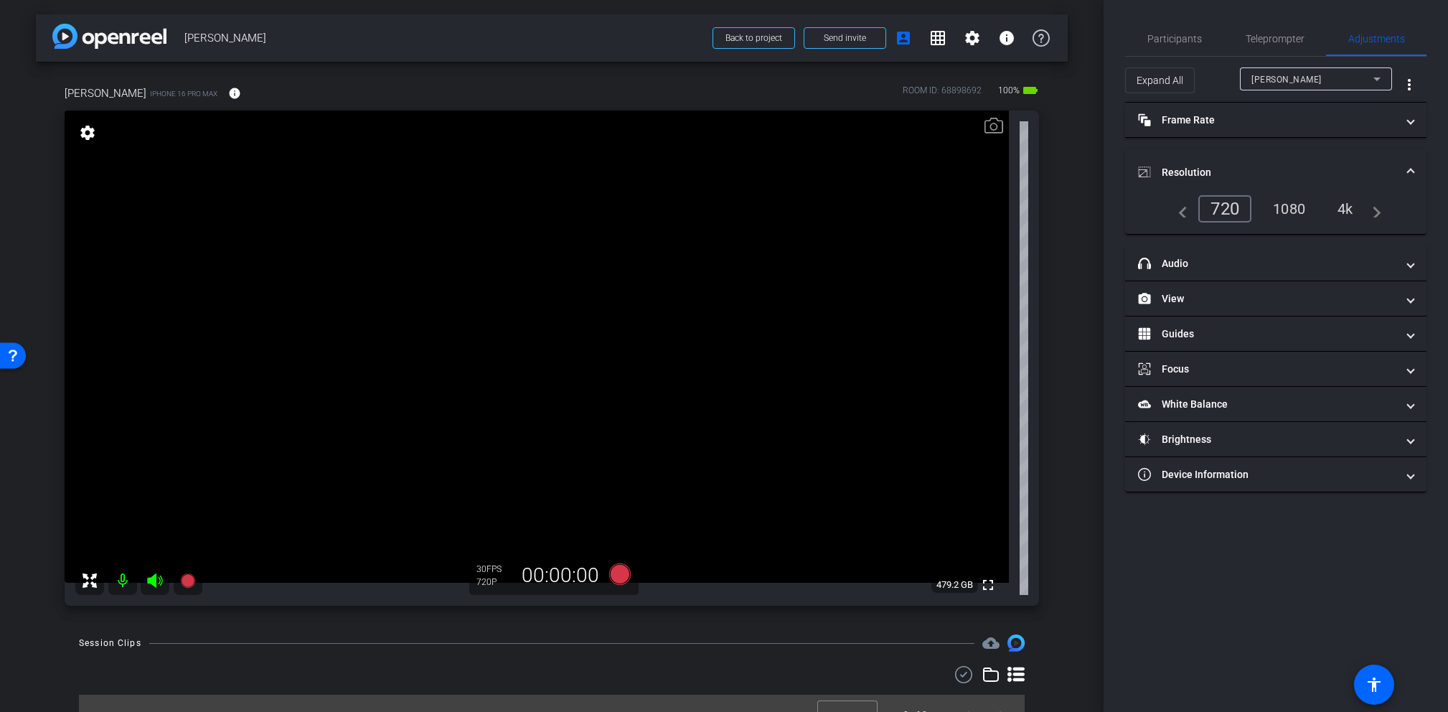
click at [1293, 205] on div "4k" at bounding box center [1344, 209] width 37 height 24
click at [1270, 38] on span "Teleprompter" at bounding box center [1274, 39] width 59 height 10
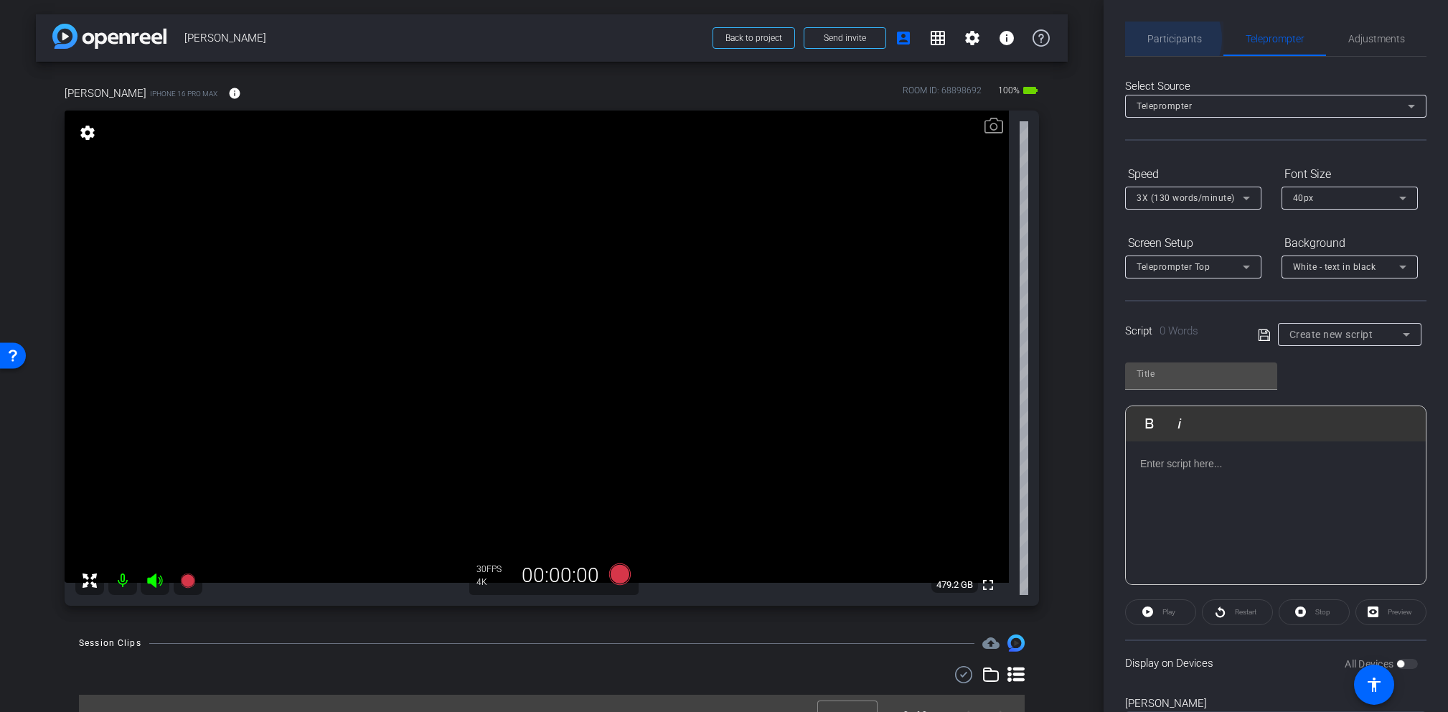
click at [1160, 39] on span "Participants" at bounding box center [1174, 39] width 55 height 10
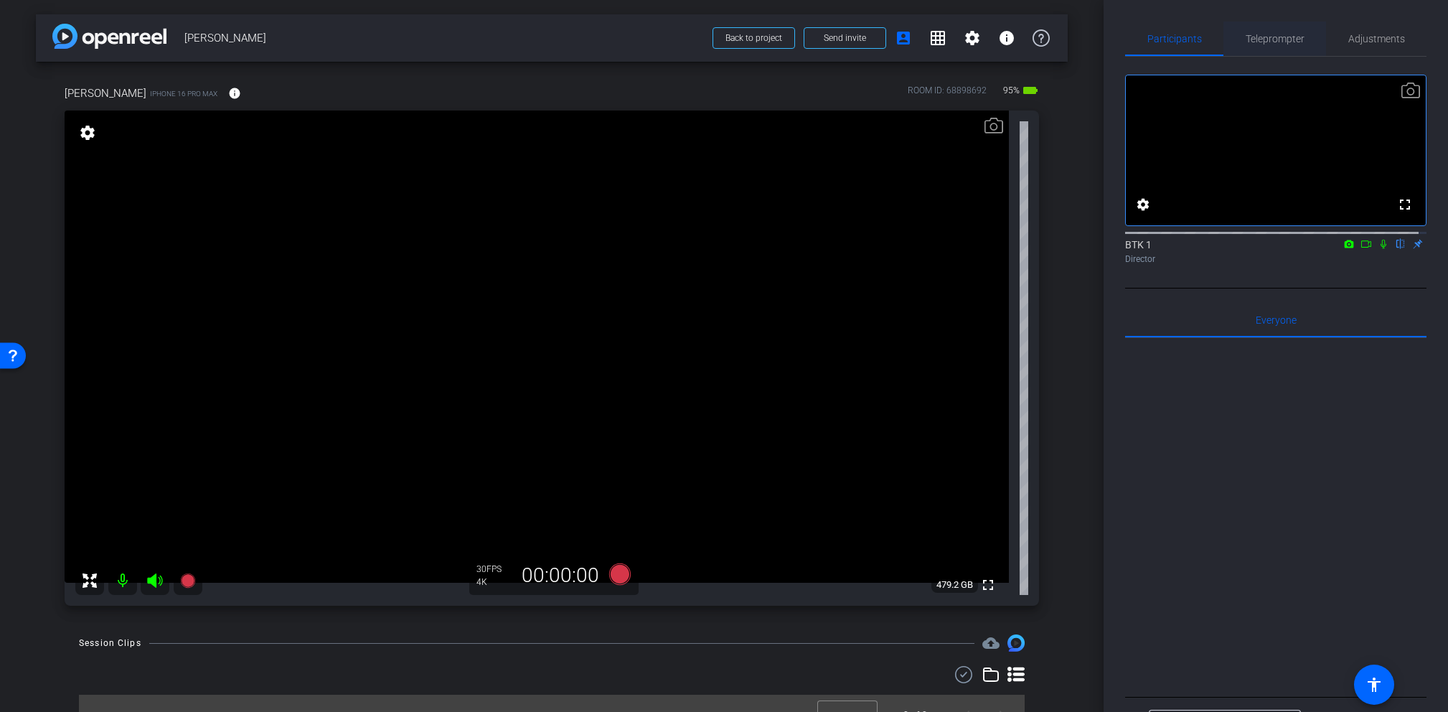
click at [1268, 37] on span "Teleprompter" at bounding box center [1274, 39] width 59 height 10
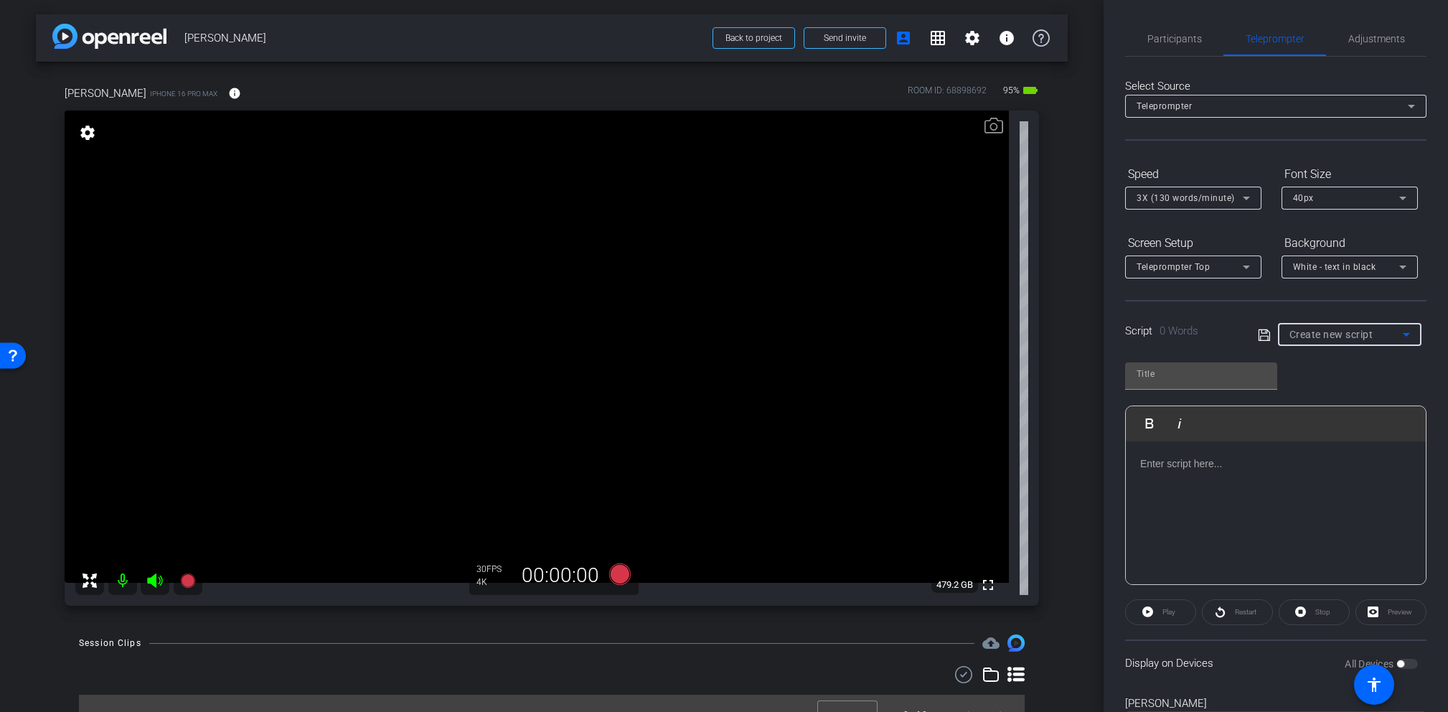
click at [1293, 335] on span "Create new script" at bounding box center [1331, 334] width 84 height 11
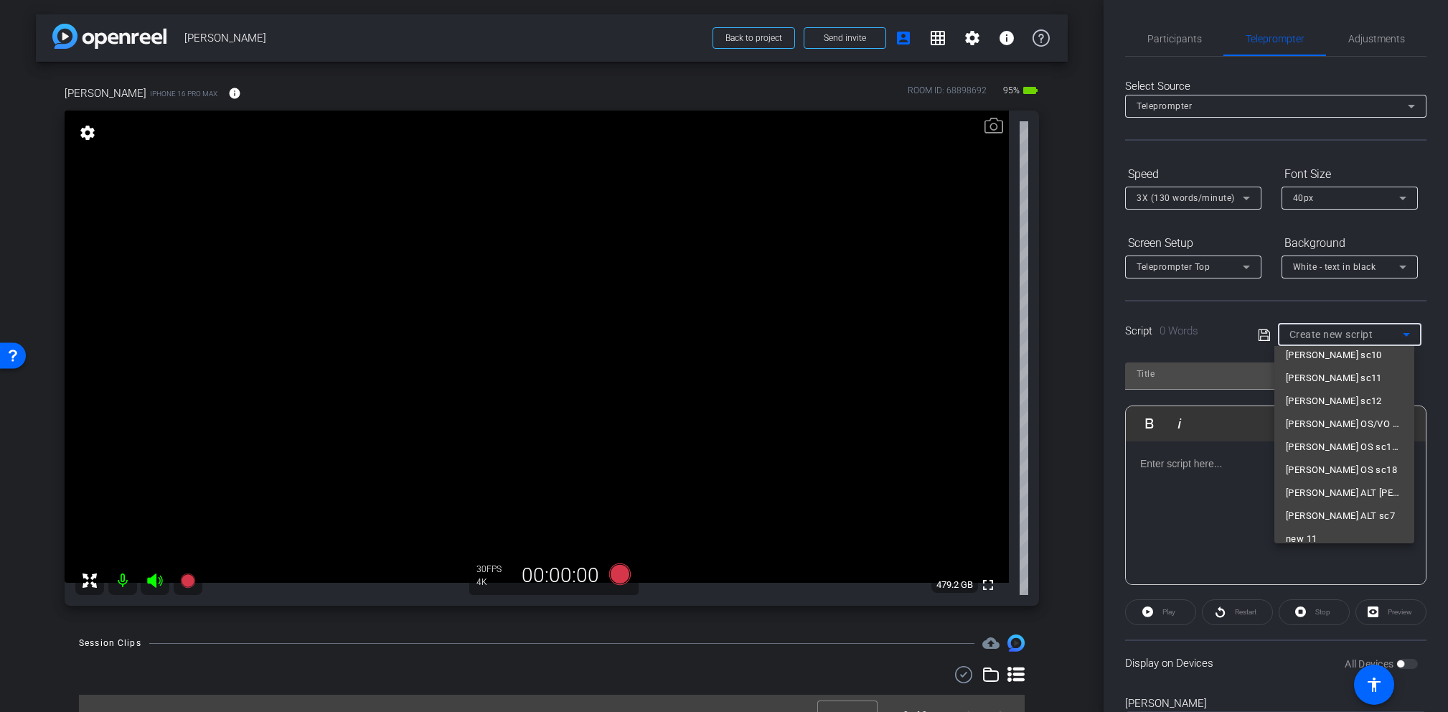
scroll to position [227, 0]
click at [1293, 531] on span "001" at bounding box center [1293, 525] width 16 height 17
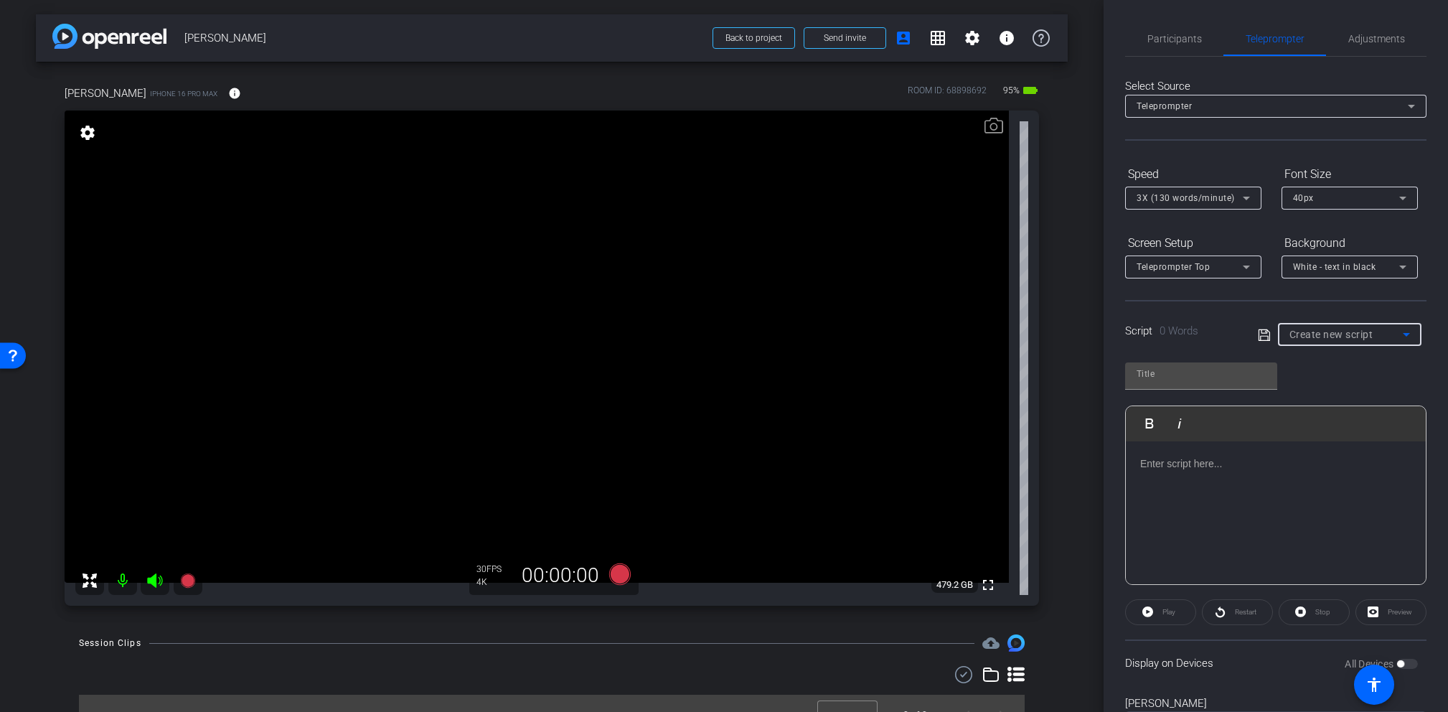
type input "001"
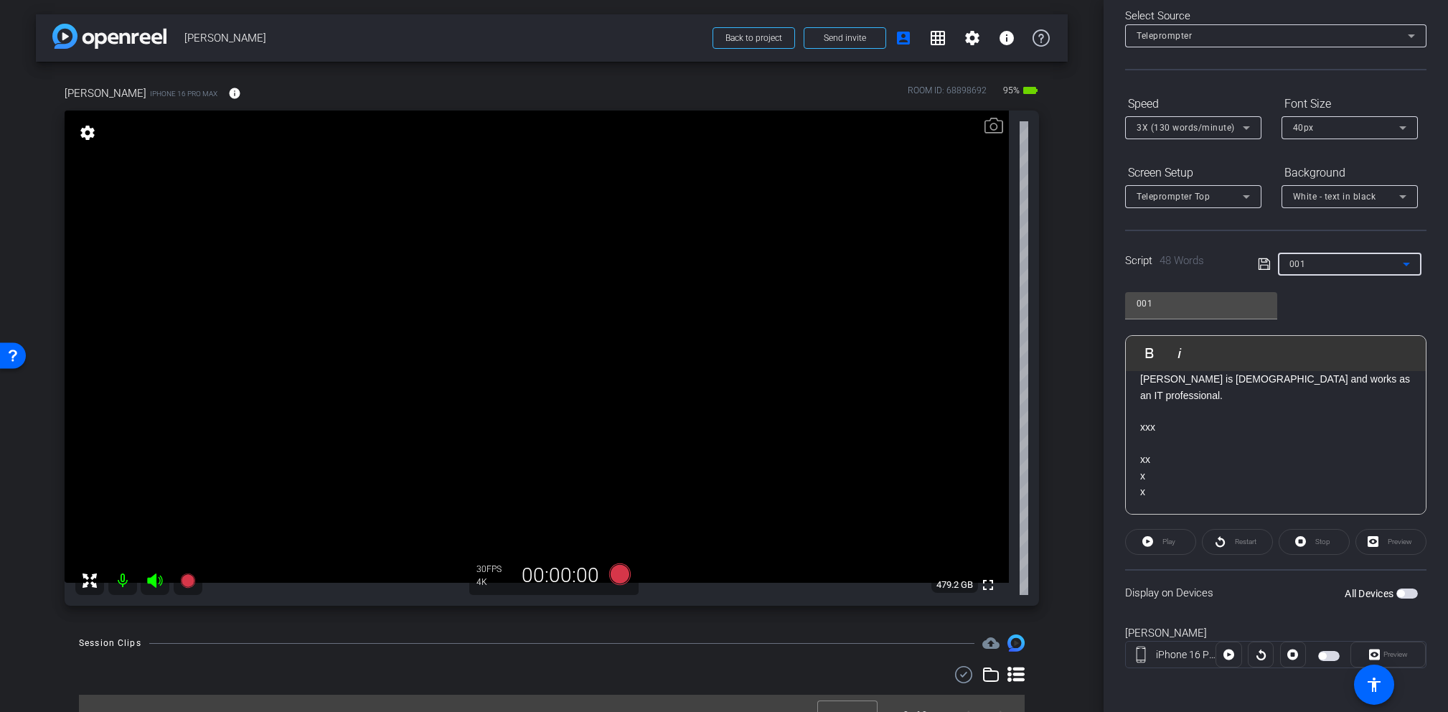
scroll to position [72, 0]
click at [1293, 590] on span "button" at bounding box center [1407, 591] width 22 height 10
click at [1164, 540] on span "Play" at bounding box center [1168, 539] width 13 height 8
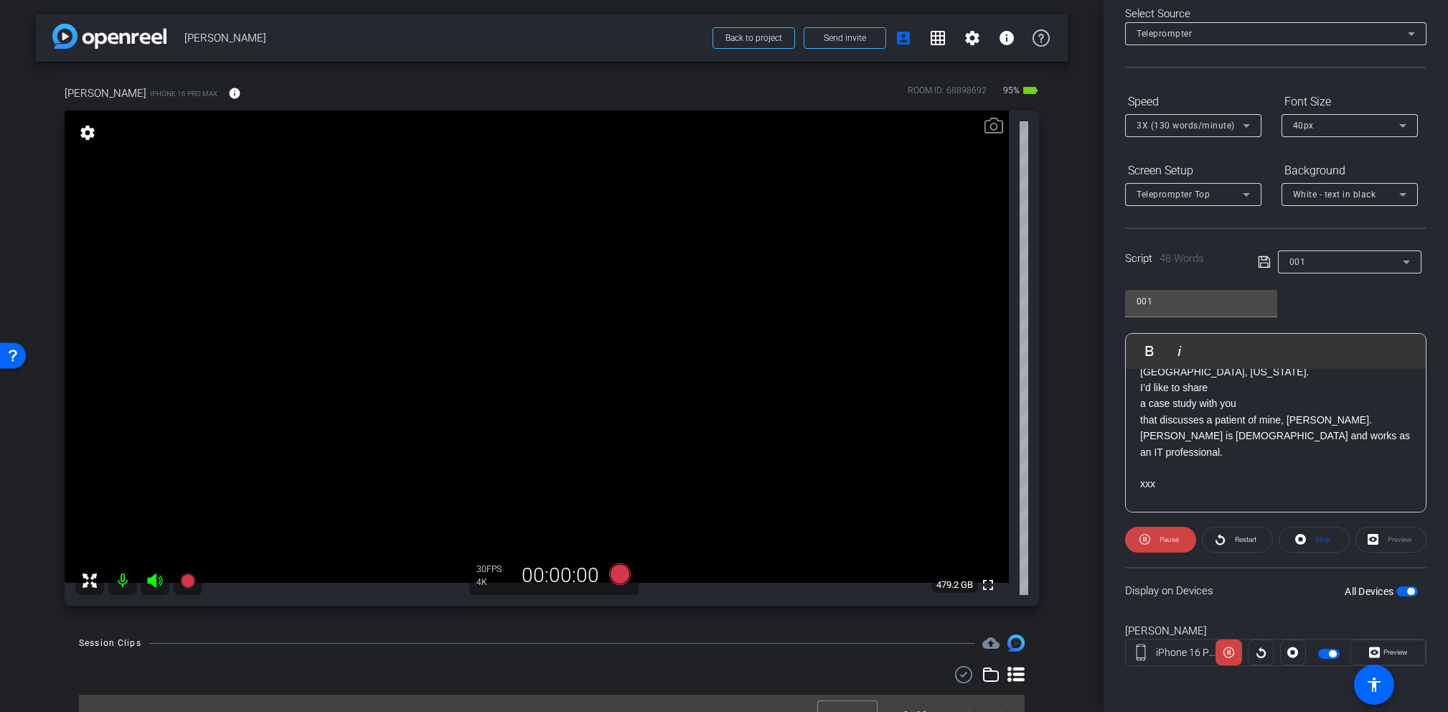
scroll to position [0, 0]
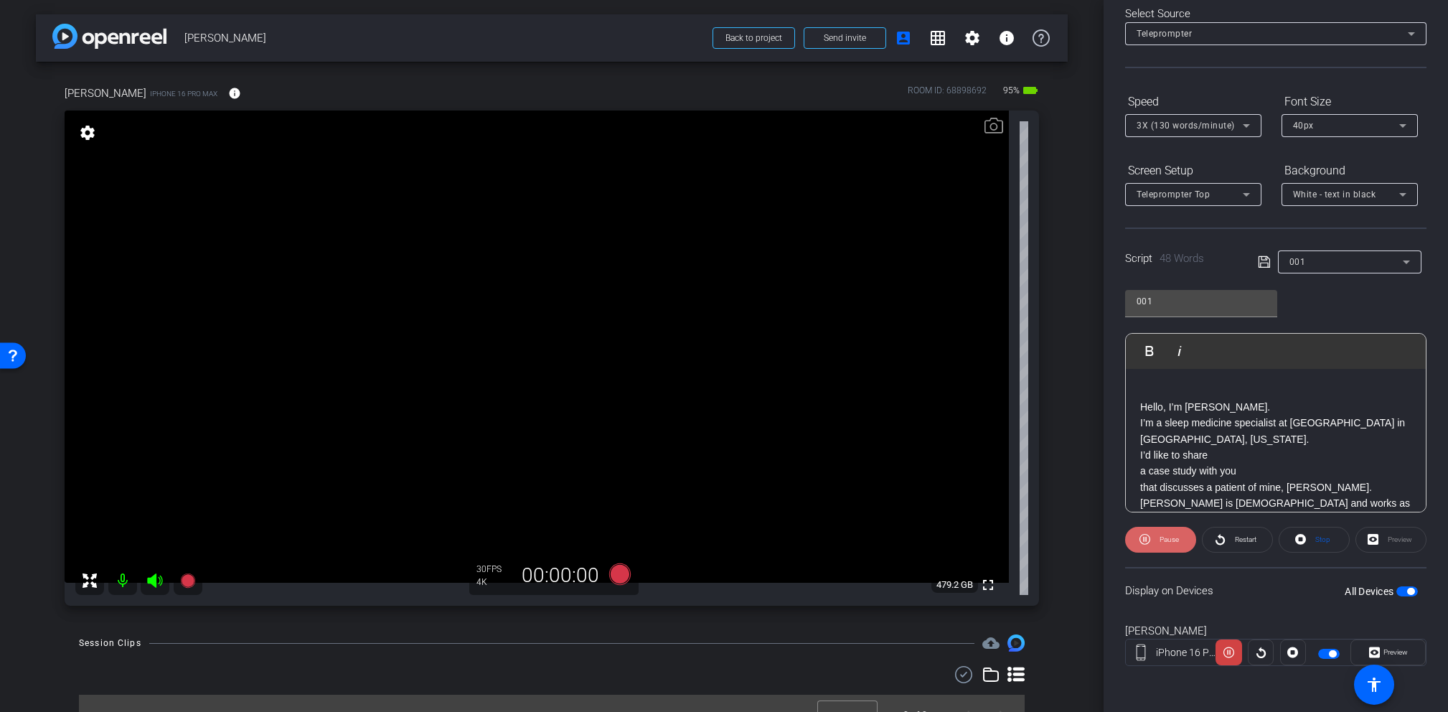
click at [1167, 541] on span "Pause" at bounding box center [1168, 539] width 19 height 8
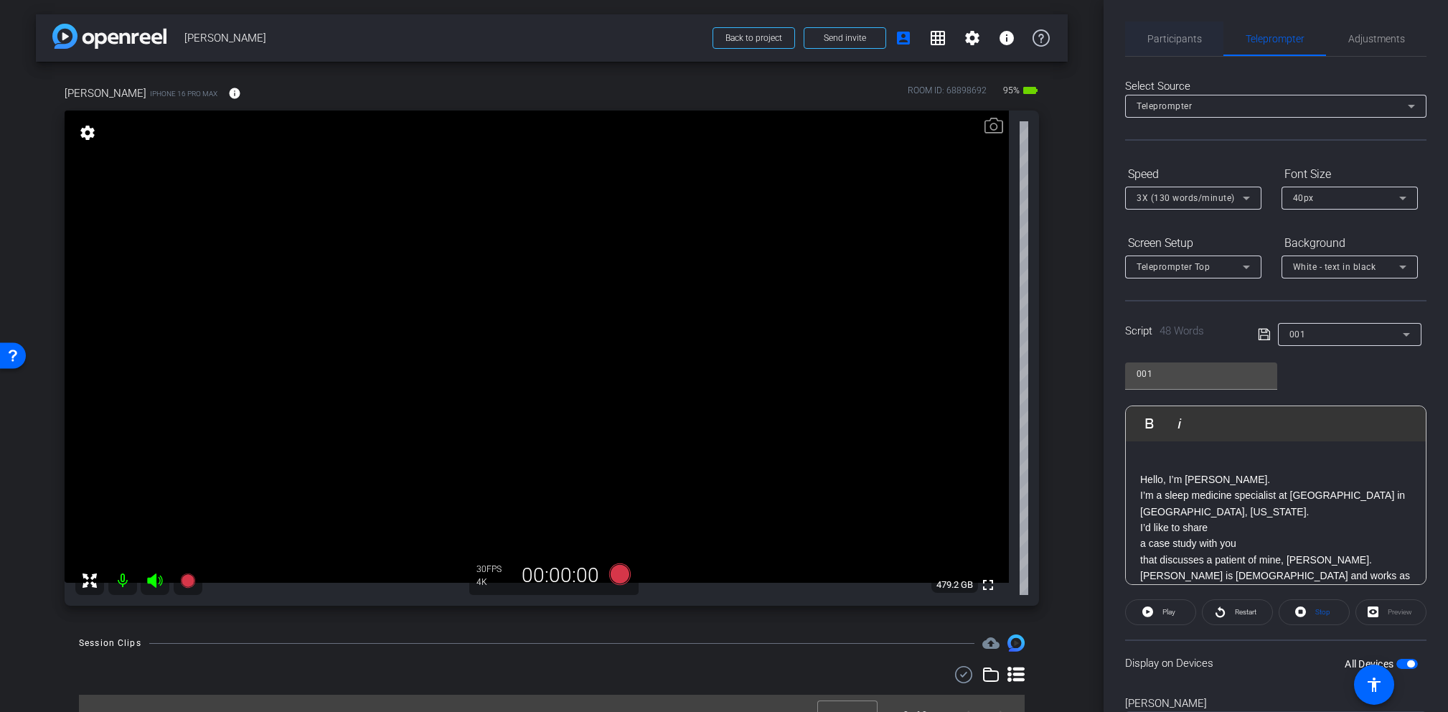
click at [1176, 39] on span "Participants" at bounding box center [1174, 39] width 55 height 10
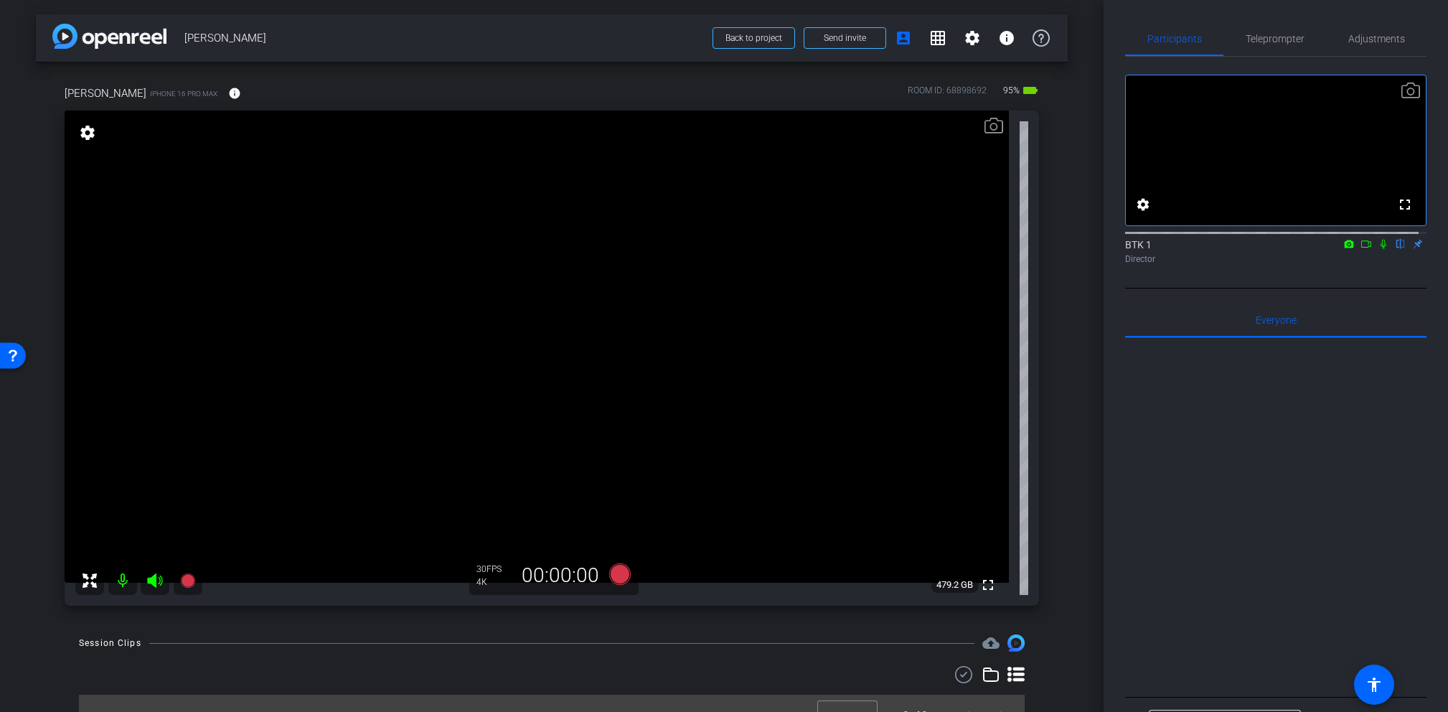
click at [1293, 249] on icon at bounding box center [1365, 244] width 11 height 10
click at [1272, 39] on span "Teleprompter" at bounding box center [1274, 39] width 59 height 10
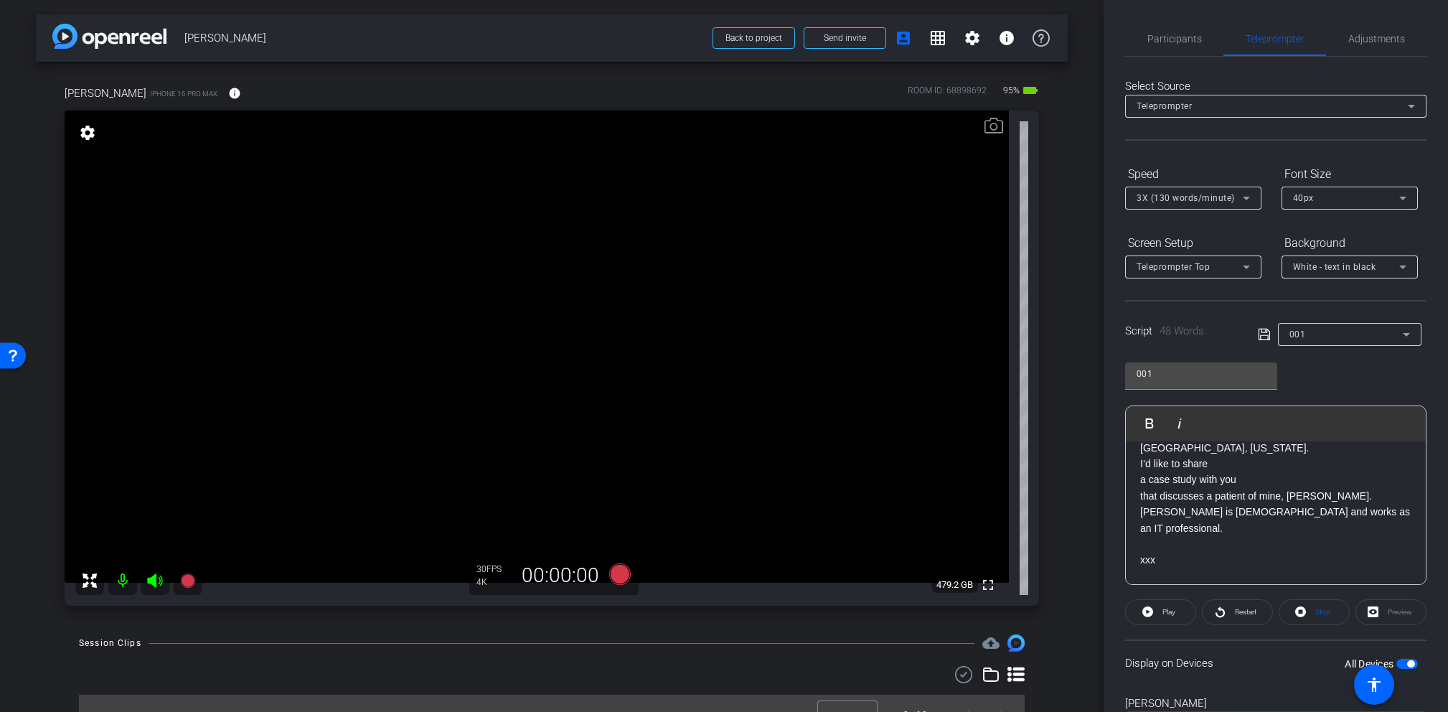
scroll to position [62, 0]
click at [1262, 608] on span at bounding box center [1237, 612] width 70 height 34
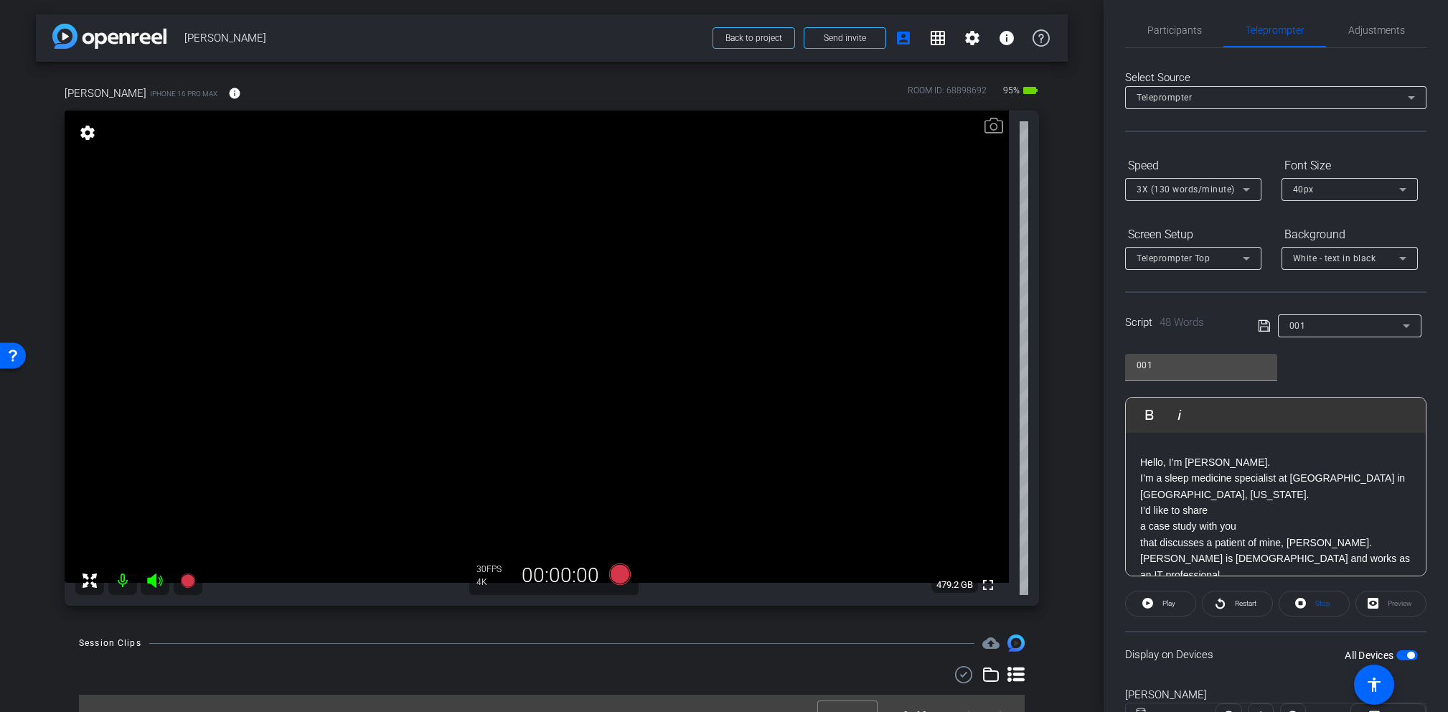
scroll to position [9, 0]
click at [620, 572] on icon at bounding box center [620, 574] width 22 height 22
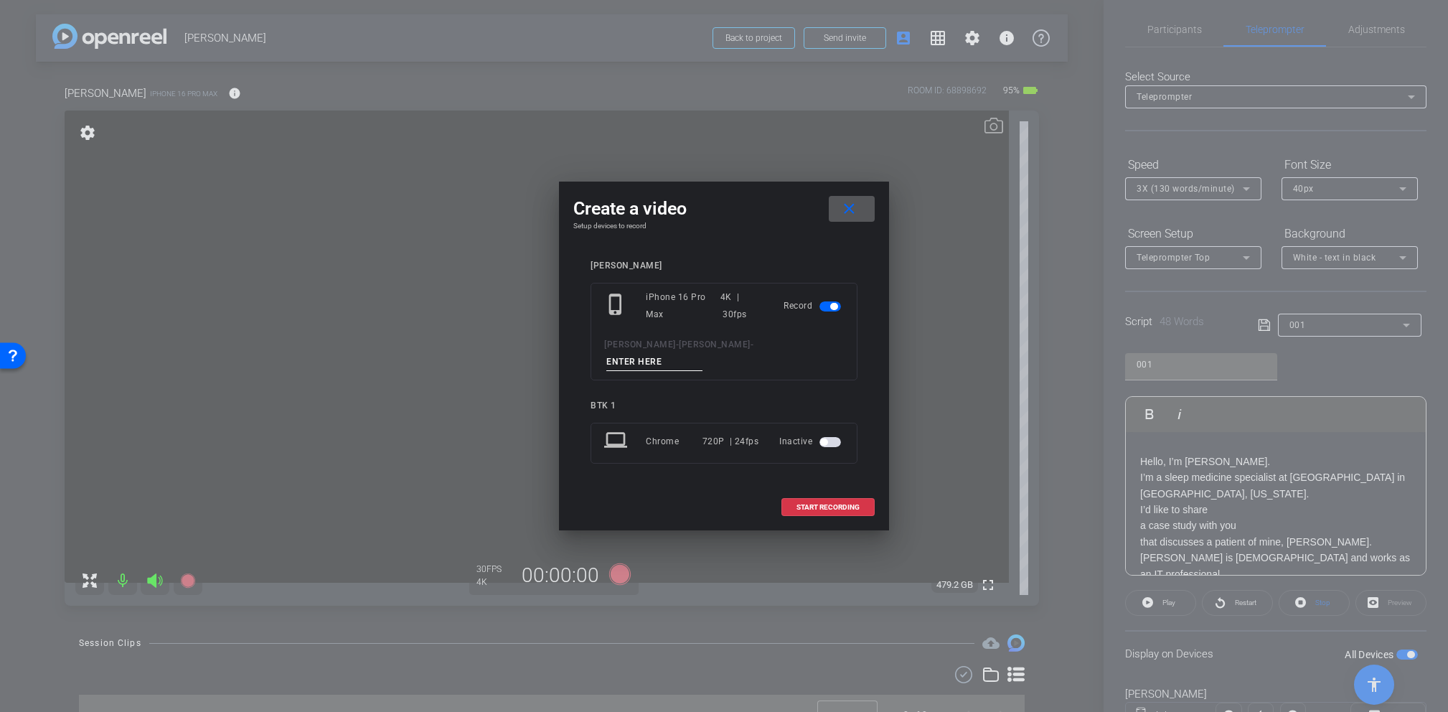
click at [702, 353] on input at bounding box center [654, 362] width 96 height 18
type input "Test 001"
click at [829, 504] on span "START RECORDING" at bounding box center [827, 507] width 63 height 7
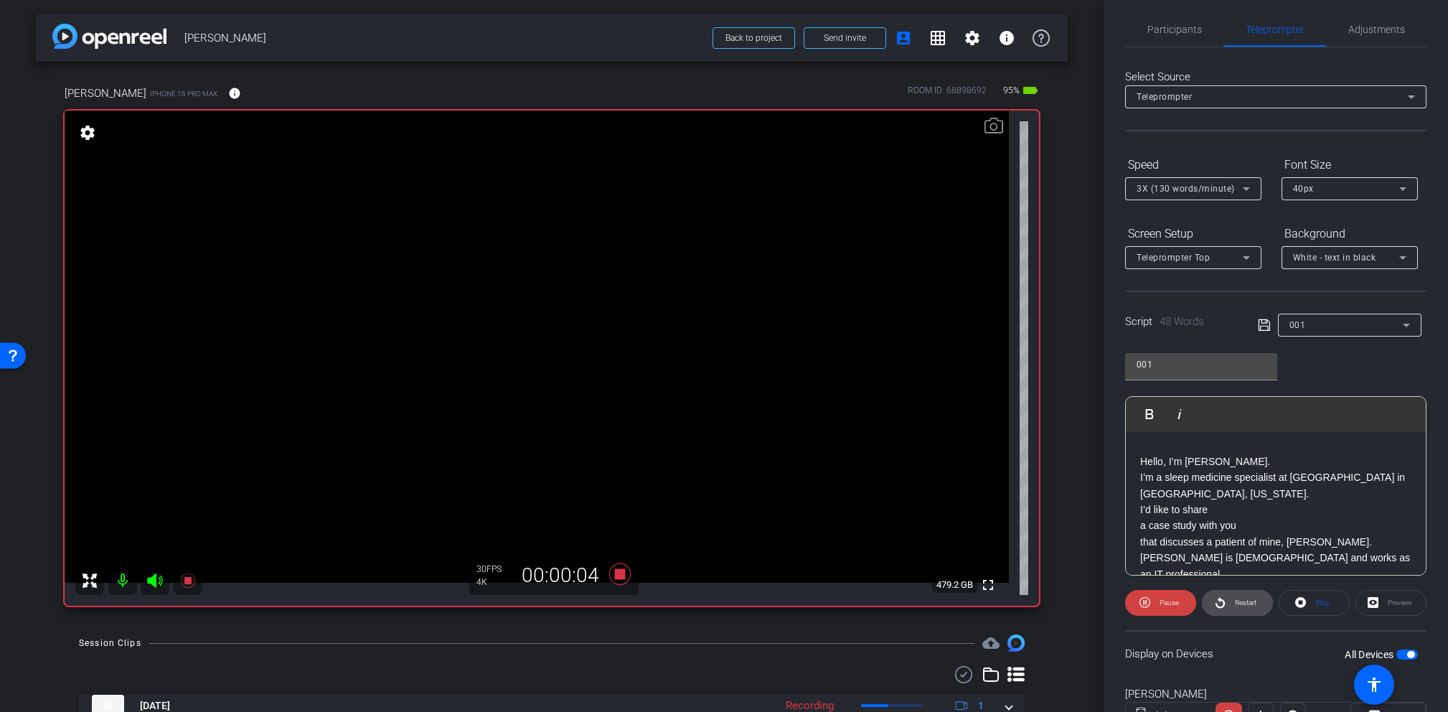
click at [1240, 602] on span "Restart" at bounding box center [1246, 602] width 22 height 8
click at [620, 569] on icon at bounding box center [620, 574] width 22 height 22
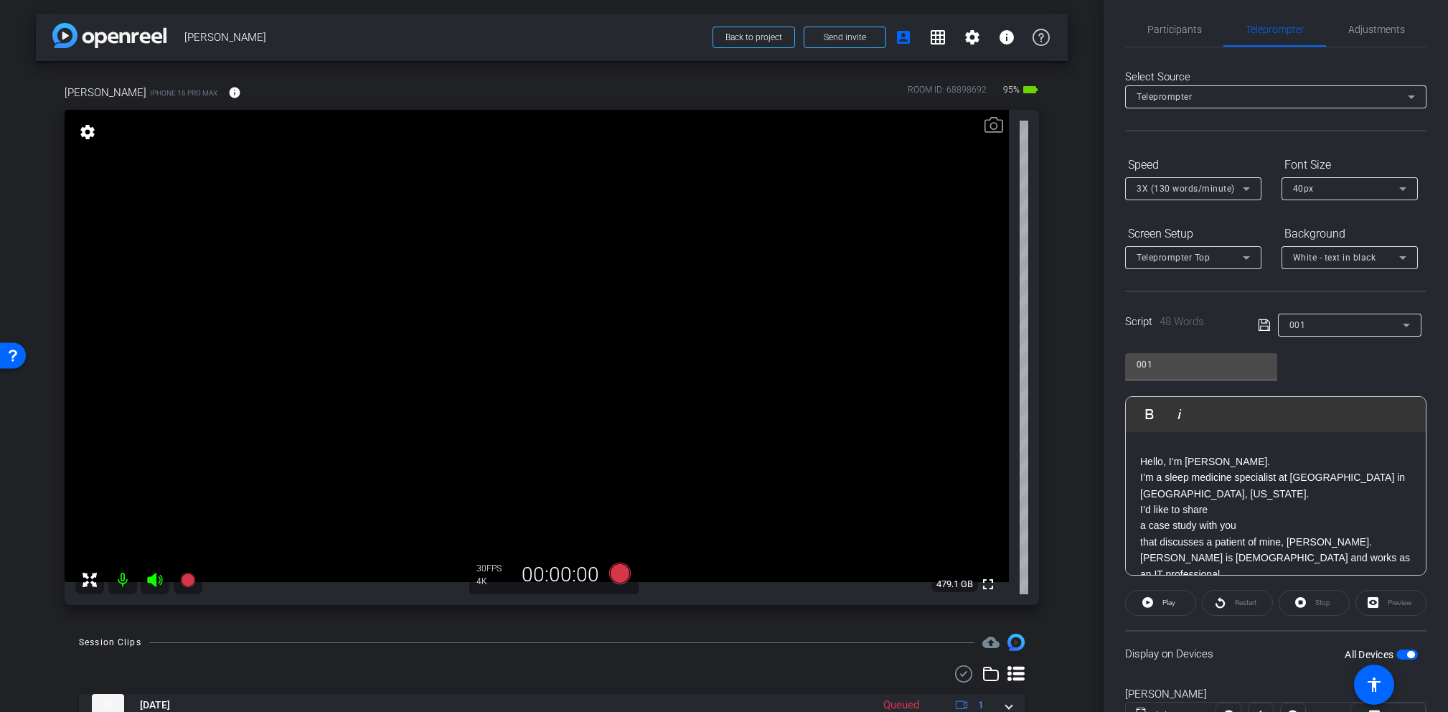
scroll to position [1, 0]
click at [1231, 529] on p "Hello, I’m Dr. Sam Kashani. I’m a sleep medicine specialist at UCLA Health in S…" at bounding box center [1275, 517] width 271 height 128
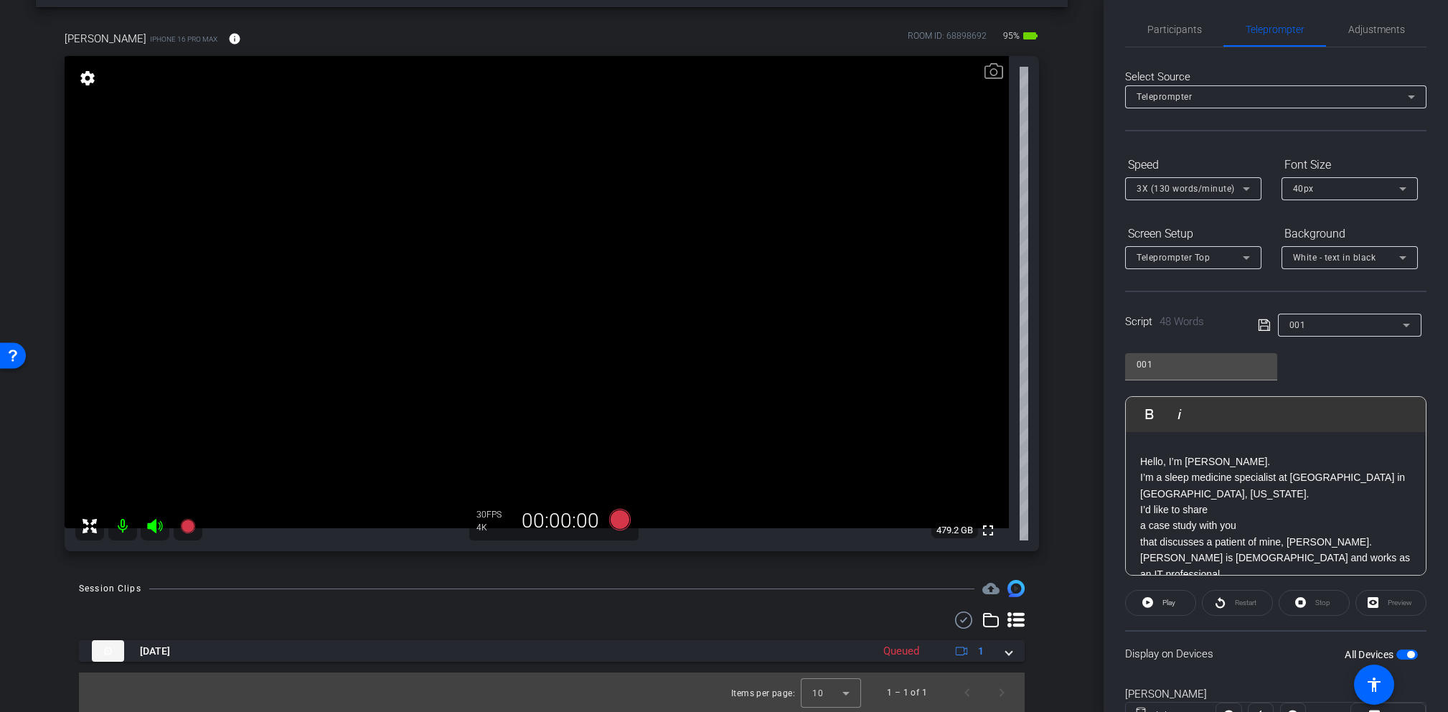
scroll to position [55, 0]
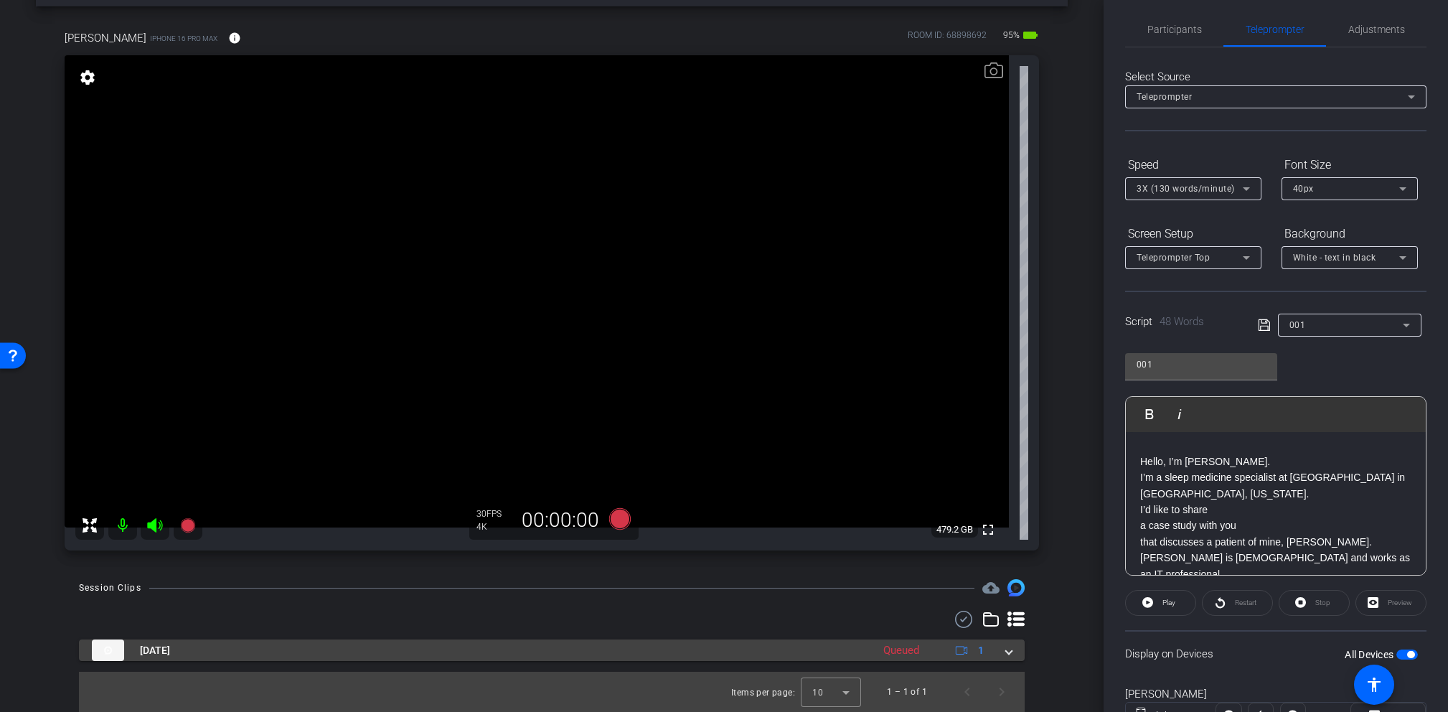
click at [1006, 632] on span at bounding box center [1009, 650] width 6 height 15
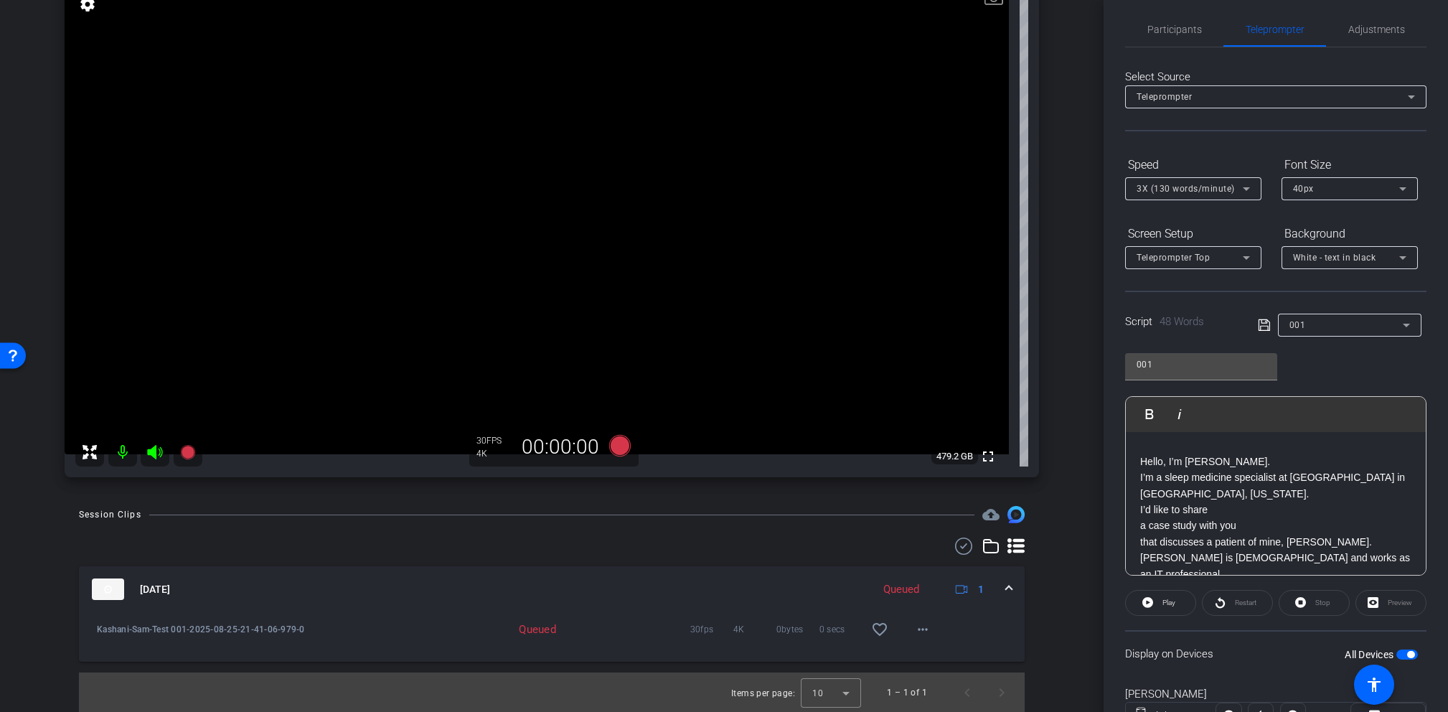
scroll to position [129, 0]
click at [930, 627] on span at bounding box center [922, 628] width 34 height 34
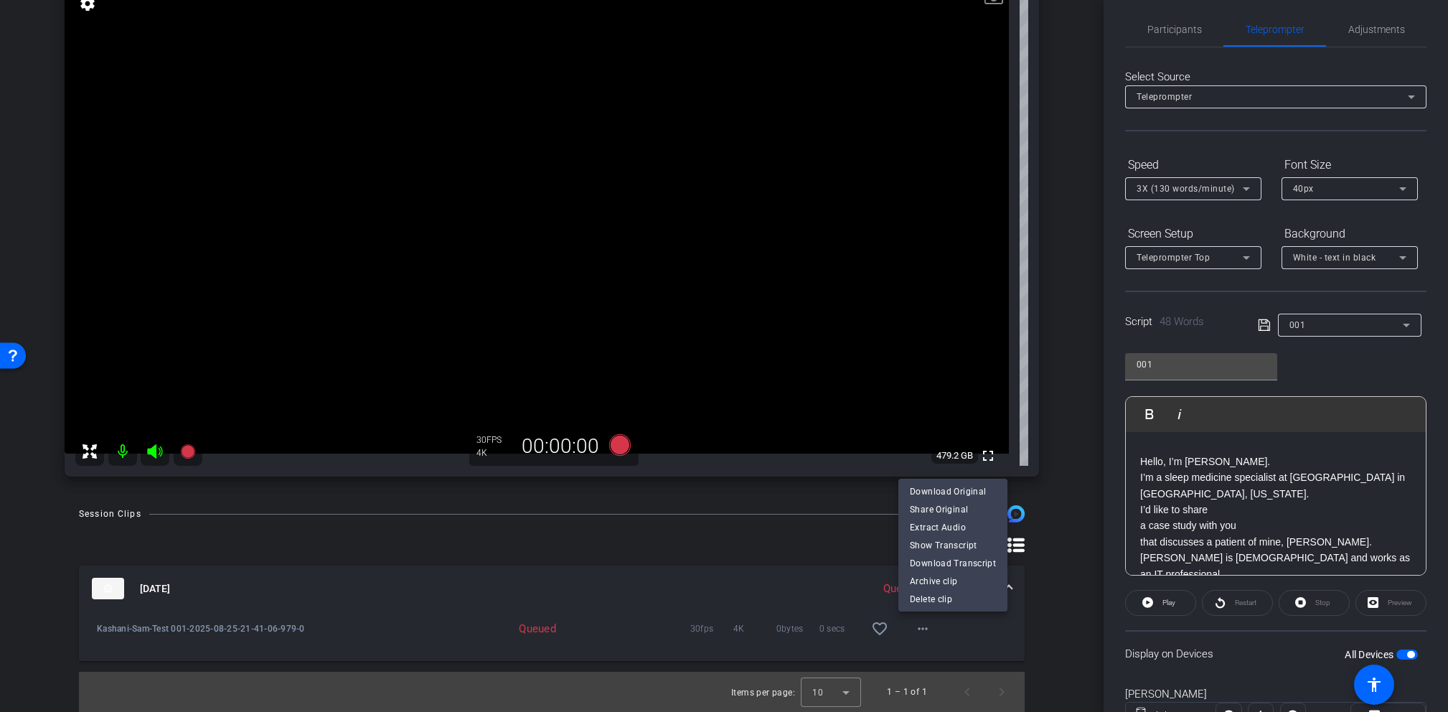
click at [940, 632] on div at bounding box center [724, 356] width 1448 height 712
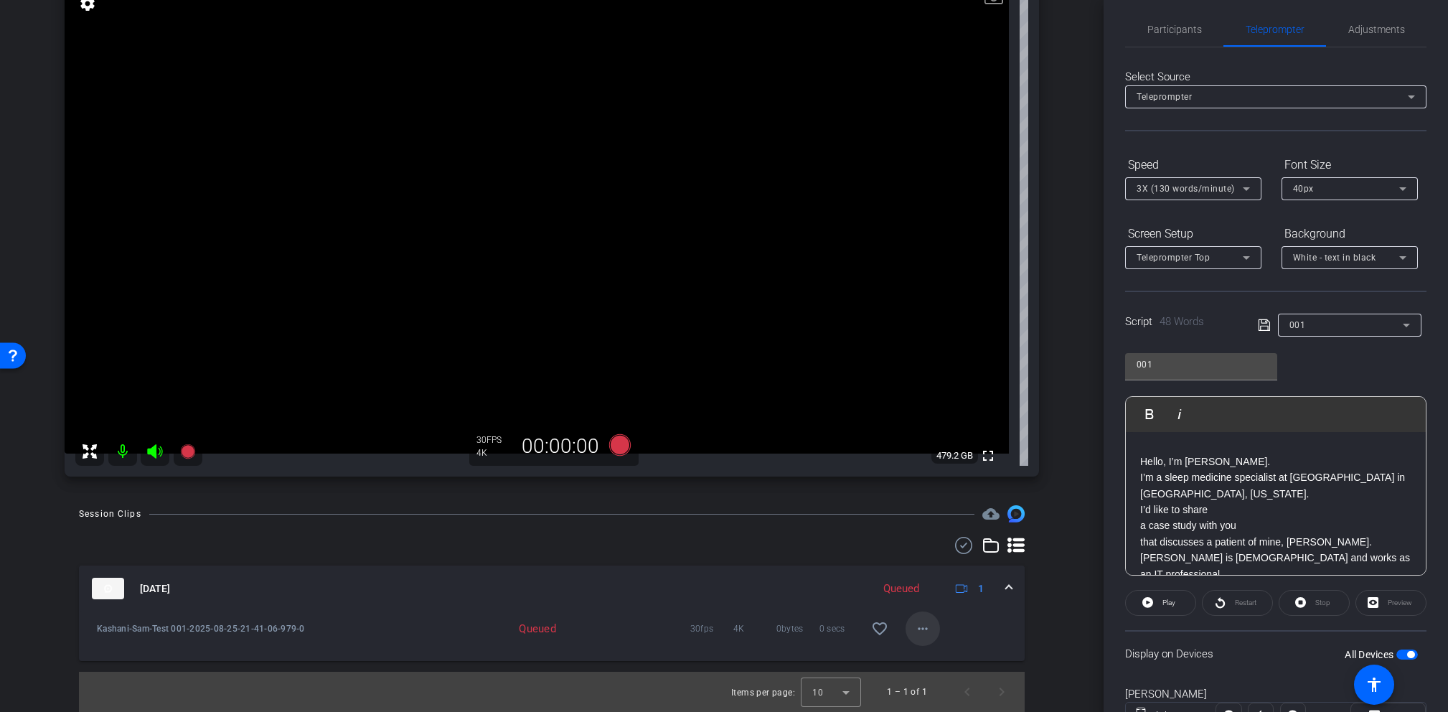
click at [918, 632] on mat-icon "more_horiz" at bounding box center [922, 628] width 17 height 17
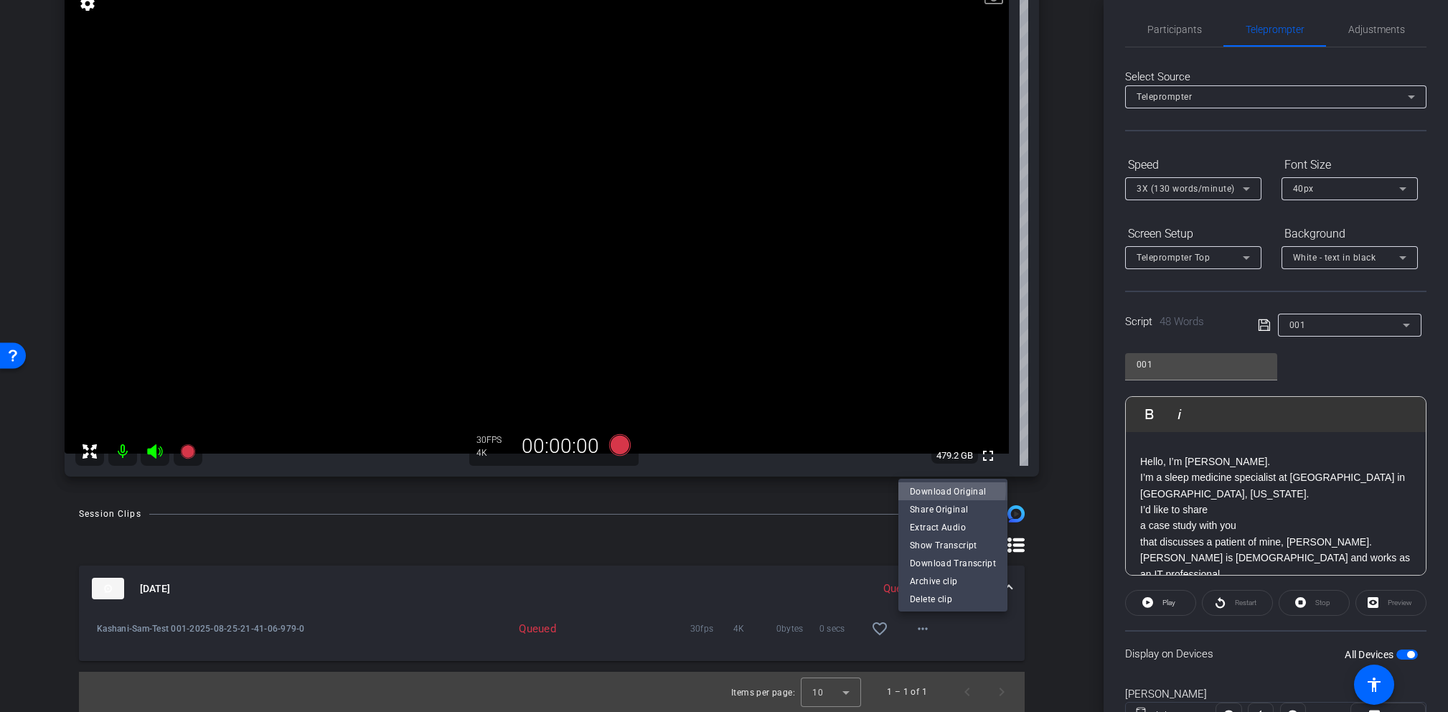
click at [945, 489] on span "Download Original" at bounding box center [953, 491] width 86 height 17
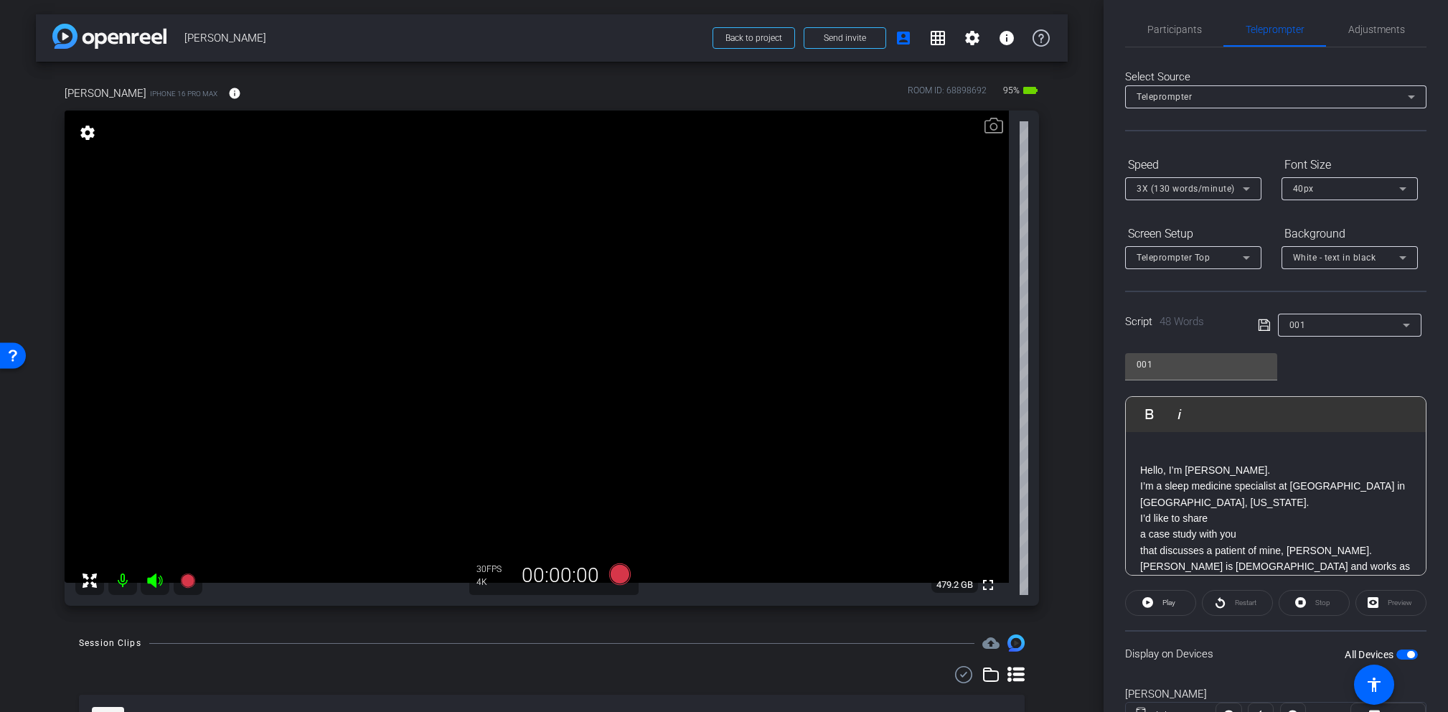
scroll to position [0, 0]
